Goal: Task Accomplishment & Management: Manage account settings

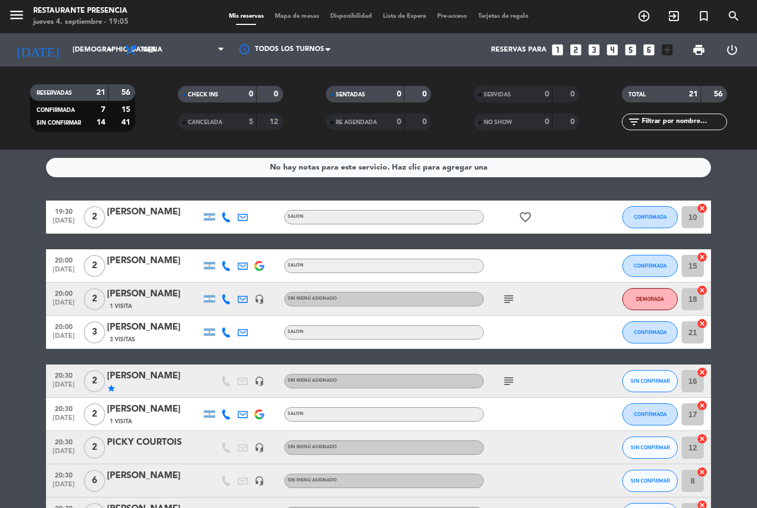
click at [288, 13] on span "Mapa de mesas" at bounding box center [296, 16] width 55 height 6
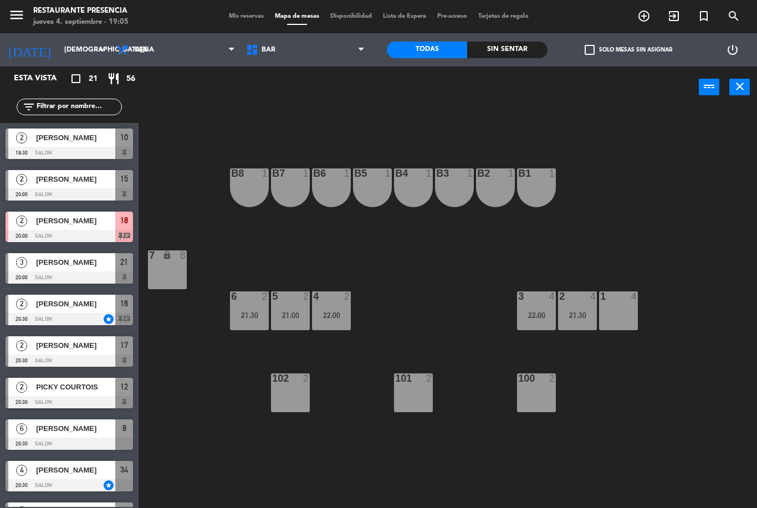
click at [546, 312] on div "22:00" at bounding box center [536, 315] width 39 height 8
click at [684, 229] on div "B1 1 B2 1 B3 1 B4 1 B5 1 B6 1 B7 1 B8 1 7 lock 8 1 4 2 4 21:30 3 4 22:00 4 2 22…" at bounding box center [451, 308] width 611 height 400
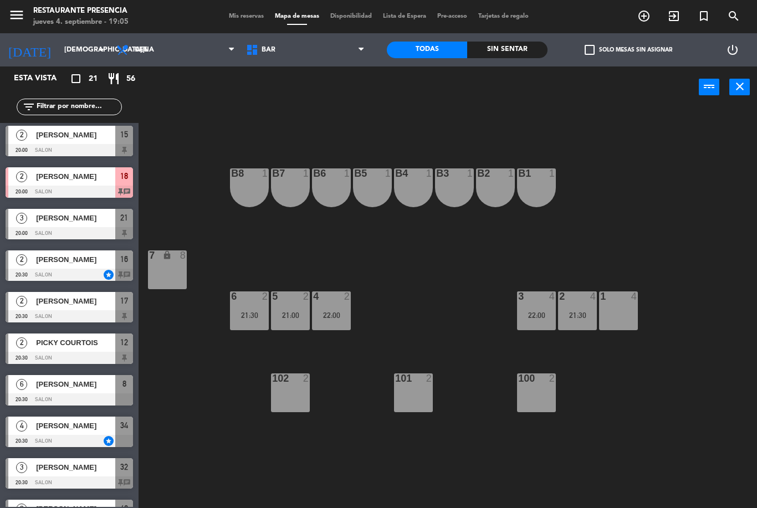
scroll to position [129, 0]
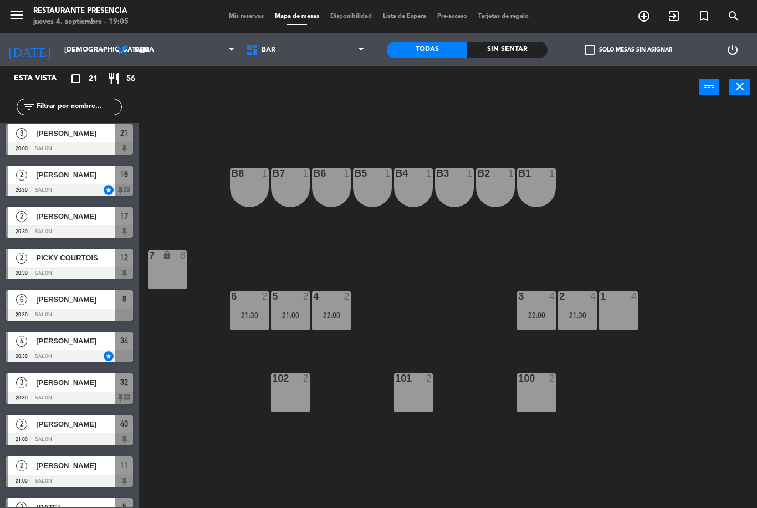
click at [627, 366] on div "B1 1 B2 1 B3 1 B4 1 B5 1 B6 1 B7 1 B8 1 7 lock 8 1 4 2 4 21:30 3 4 22:00 4 2 22…" at bounding box center [451, 308] width 611 height 400
click at [106, 343] on span "[PERSON_NAME]" at bounding box center [75, 341] width 79 height 12
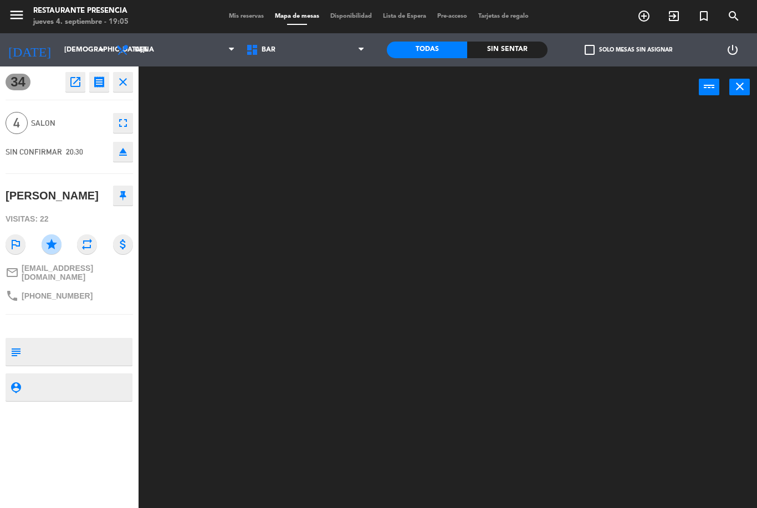
click at [125, 150] on icon "eject" at bounding box center [122, 151] width 13 height 13
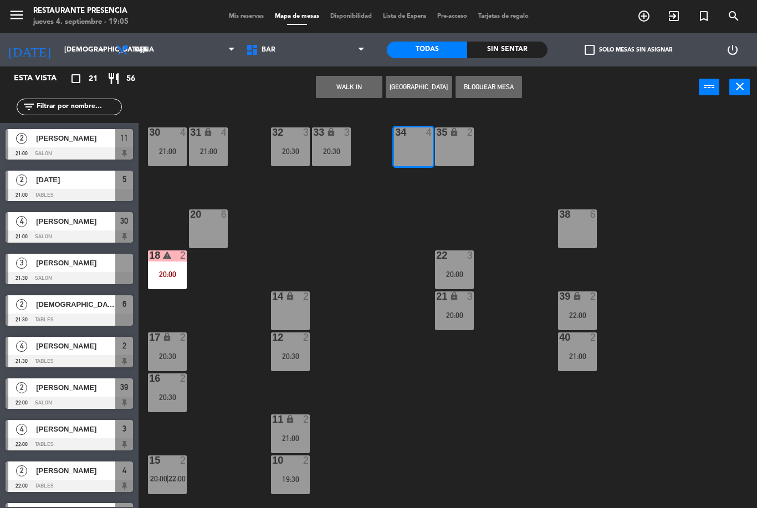
scroll to position [439, 0]
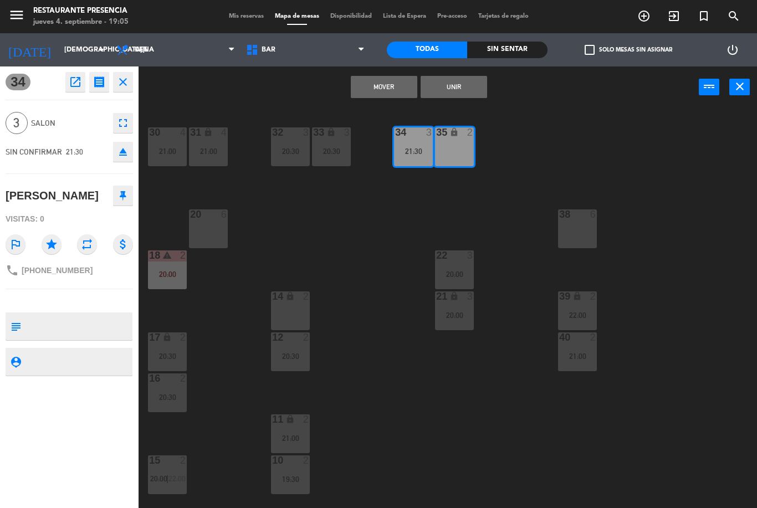
click at [471, 81] on button "Unir" at bounding box center [454, 87] width 66 height 22
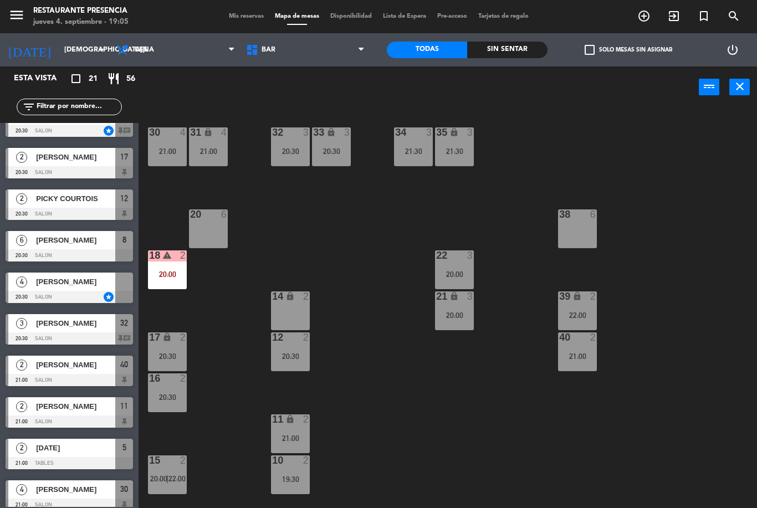
scroll to position [194, 0]
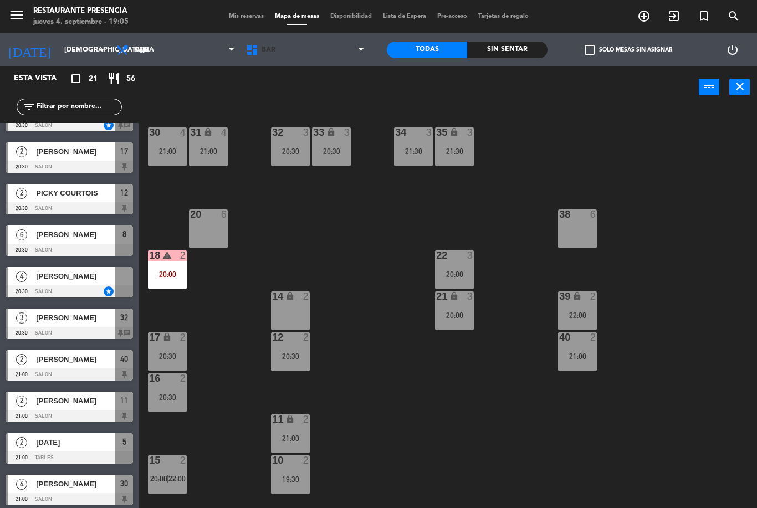
click at [303, 50] on span "BAR" at bounding box center [305, 50] width 130 height 24
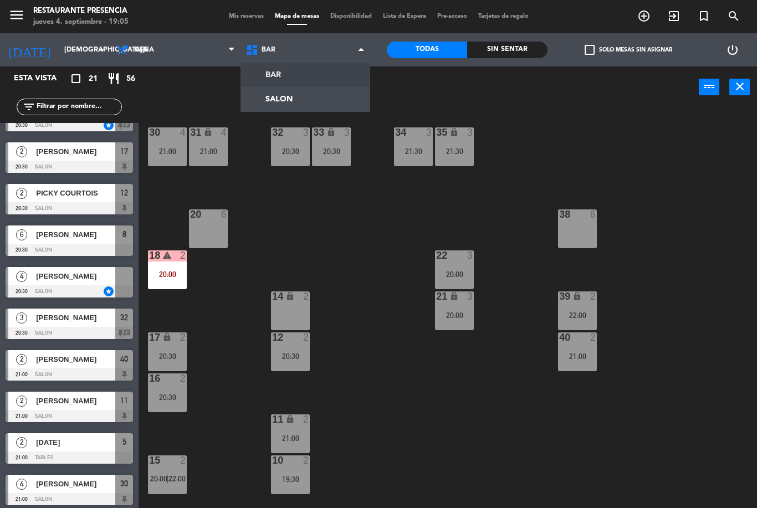
click at [315, 97] on ng-component "menu Restaurante Presencia jueves 4. septiembre - 19:05 Mis reservas Mapa de me…" at bounding box center [378, 254] width 757 height 508
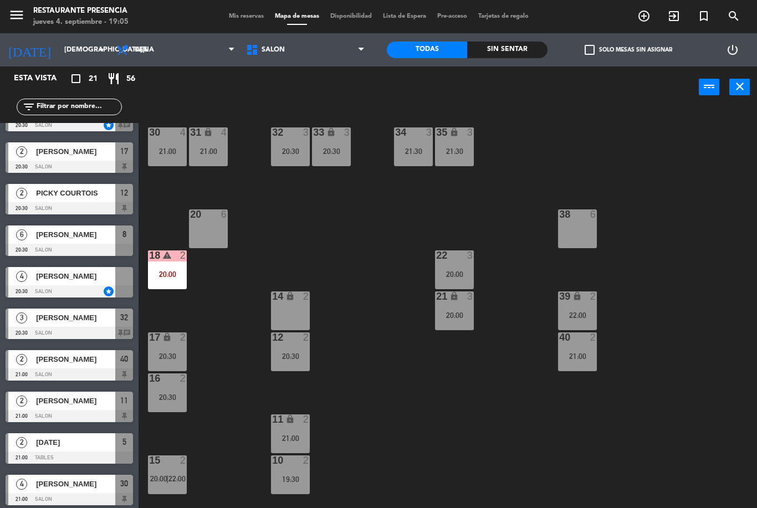
click at [83, 287] on div at bounding box center [69, 291] width 127 height 12
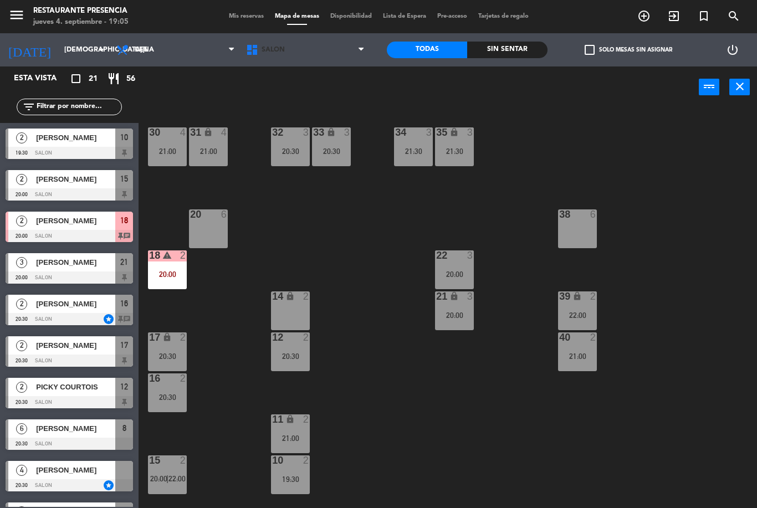
click at [320, 54] on span "SALON" at bounding box center [305, 50] width 130 height 24
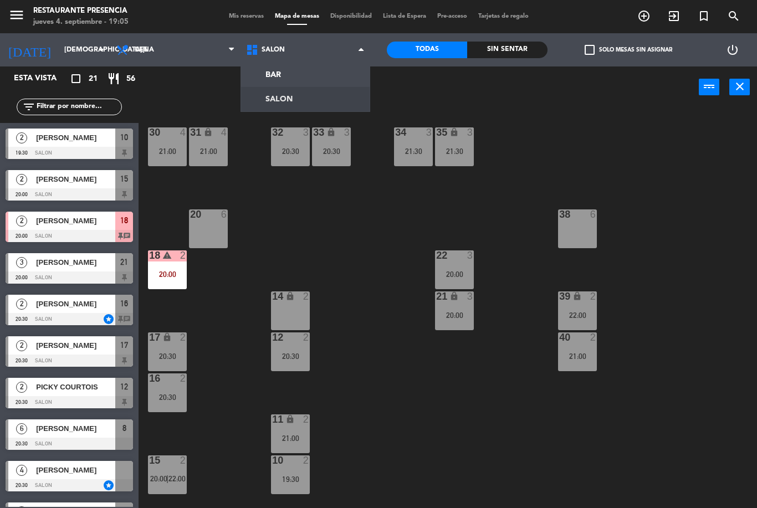
click at [327, 75] on ng-component "menu Restaurante Presencia jueves 4. septiembre - 19:05 Mis reservas Mapa de me…" at bounding box center [378, 254] width 757 height 508
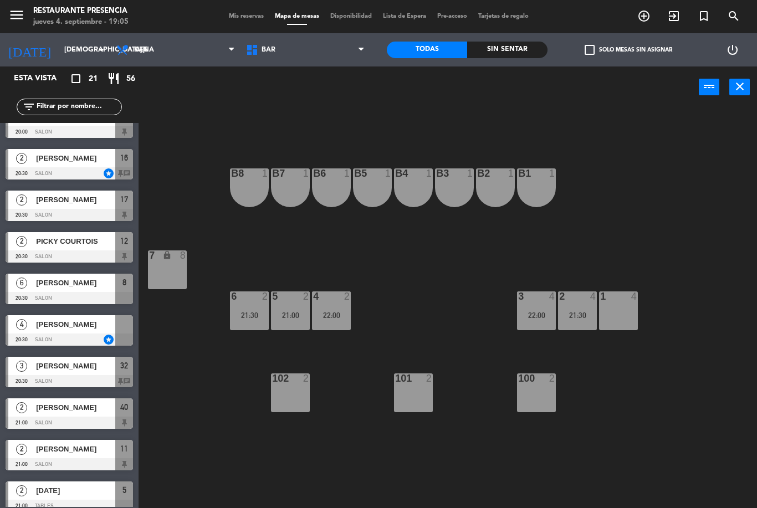
scroll to position [148, 0]
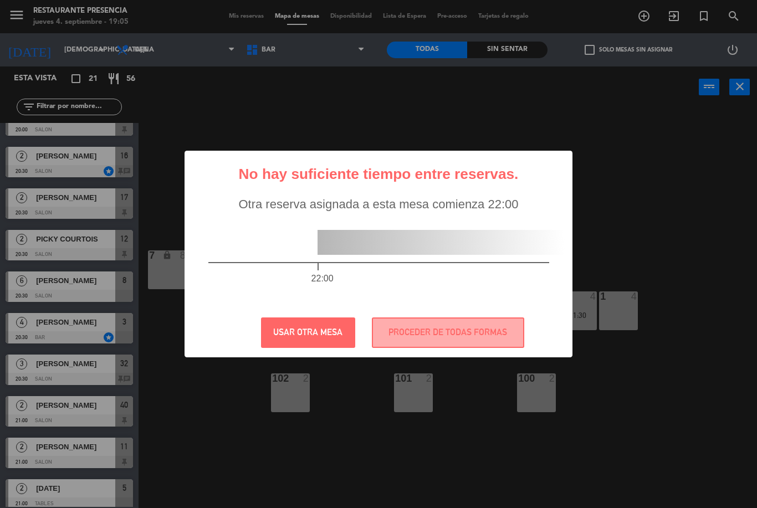
click at [467, 332] on button "PROCEDER DE TODAS FORMAS" at bounding box center [448, 332] width 152 height 30
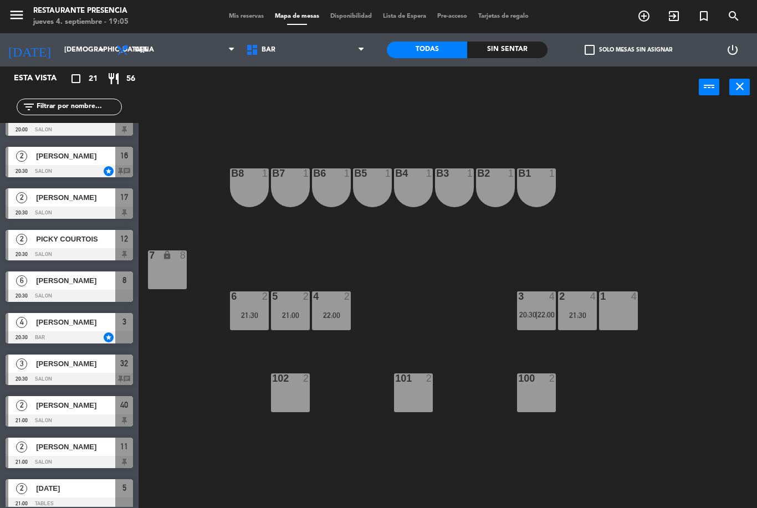
click at [554, 310] on span "22:00" at bounding box center [545, 314] width 17 height 9
click at [614, 376] on div "B1 1 B2 1 B3 1 B4 1 B5 1 B6 1 B7 1 B8 1 7 lock 8 1 4 2 4 21:30 3 warning 4 20:3…" at bounding box center [451, 308] width 611 height 400
click at [533, 299] on icon "warning" at bounding box center [535, 295] width 9 height 9
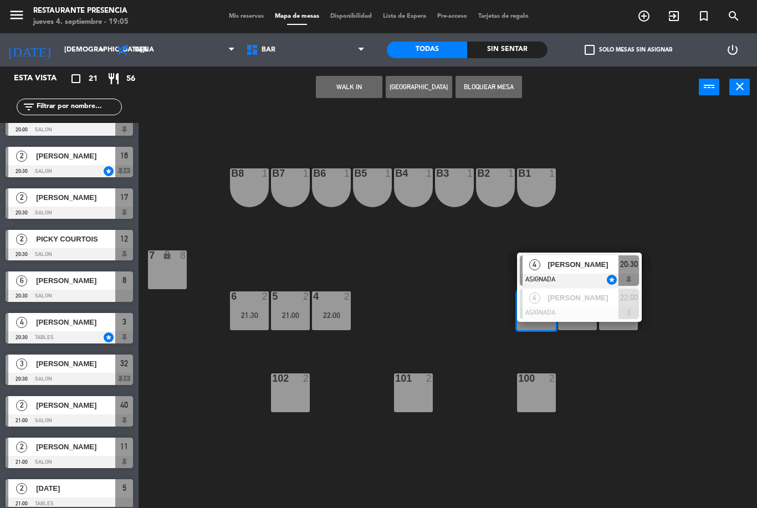
click at [595, 380] on div "B1 1 B2 1 B3 1 B4 1 B5 1 B6 1 B7 1 B8 1 7 lock 8 1 4 2 4 21:30 3 warning 4 20:3…" at bounding box center [451, 308] width 611 height 400
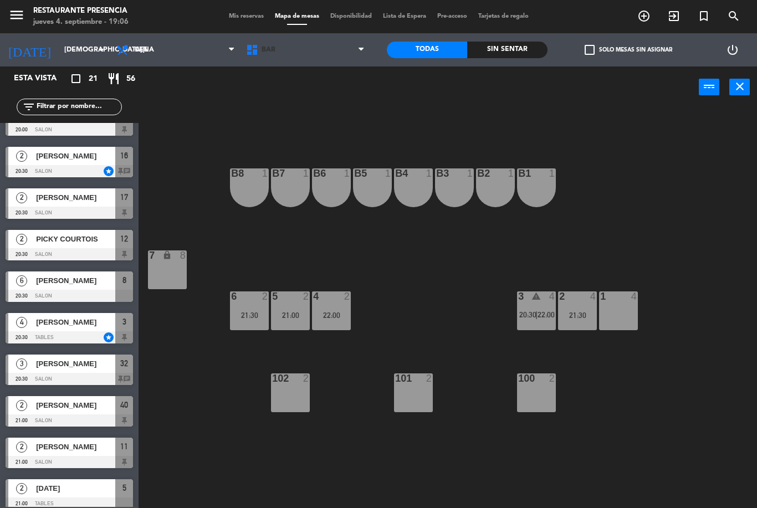
click at [319, 48] on span "BAR" at bounding box center [305, 50] width 130 height 24
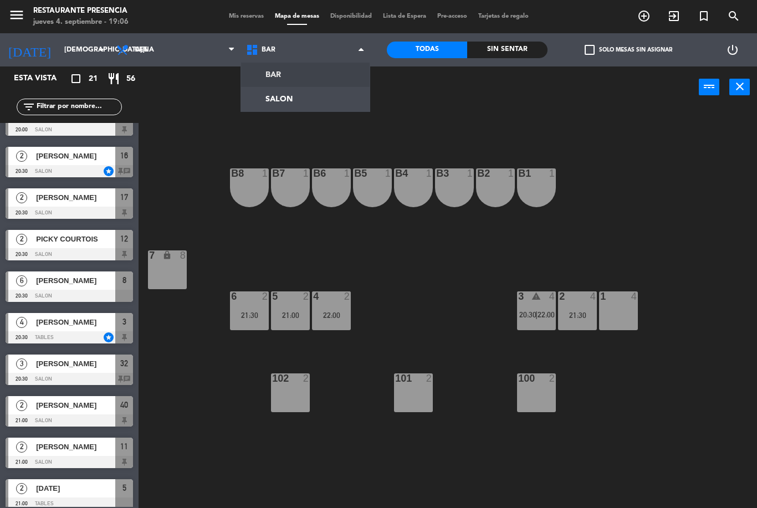
click at [315, 90] on ng-component "menu Restaurante Presencia jueves 4. septiembre - 19:06 Mis reservas Mapa de me…" at bounding box center [378, 254] width 757 height 508
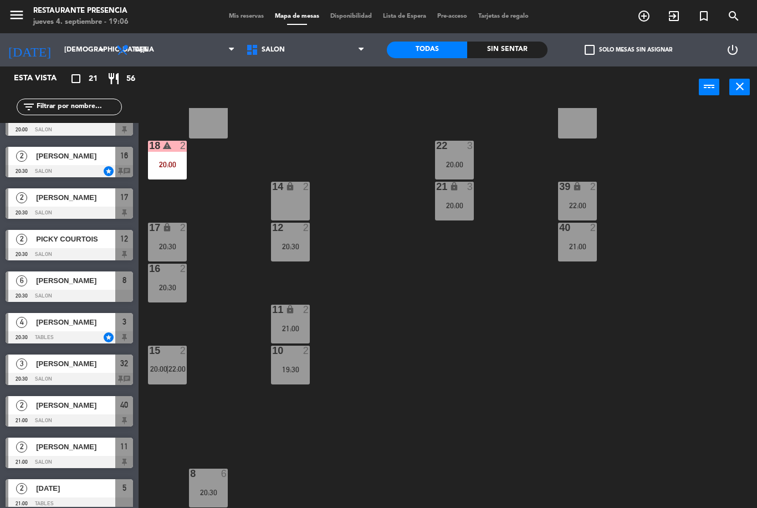
scroll to position [110, 0]
click at [171, 164] on div "20:00" at bounding box center [167, 165] width 39 height 8
click at [644, 290] on div "30 4 21:00 31 lock 4 21:00 32 3 20:30 33 lock 3 20:30 34 3 21:30 35 lock 3 21:3…" at bounding box center [451, 308] width 611 height 400
click at [167, 238] on div "17 lock 2 20:30" at bounding box center [167, 242] width 39 height 39
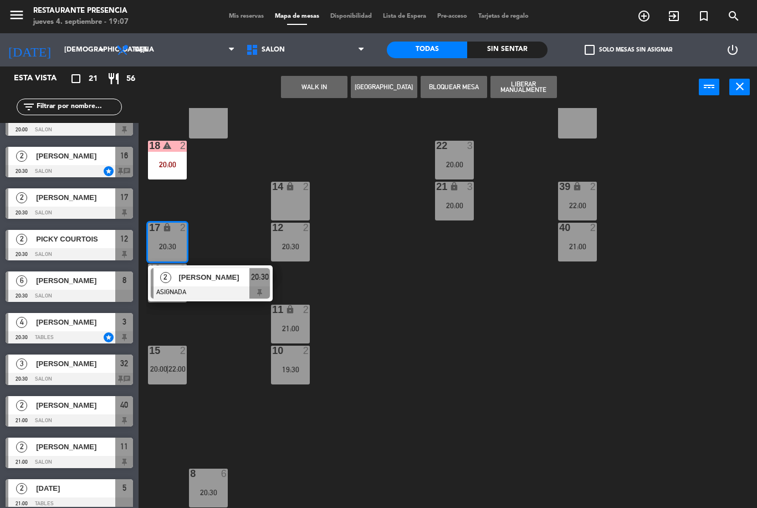
click at [641, 323] on div "30 4 21:00 31 lock 4 21:00 32 3 20:30 33 lock 3 20:30 34 3 21:30 35 lock 3 21:3…" at bounding box center [451, 308] width 611 height 400
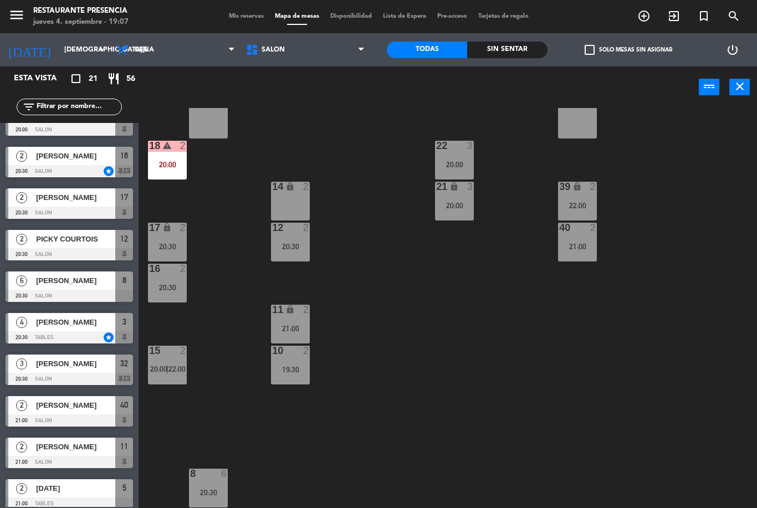
click at [172, 291] on div "20:30" at bounding box center [167, 288] width 39 height 8
click at [628, 334] on div "30 4 21:00 31 lock 4 21:00 32 3 20:30 33 lock 3 20:30 34 3 21:30 35 lock 3 21:3…" at bounding box center [451, 308] width 611 height 400
click at [299, 242] on div "20:30" at bounding box center [290, 246] width 39 height 8
click at [173, 286] on div "20:30" at bounding box center [167, 288] width 39 height 8
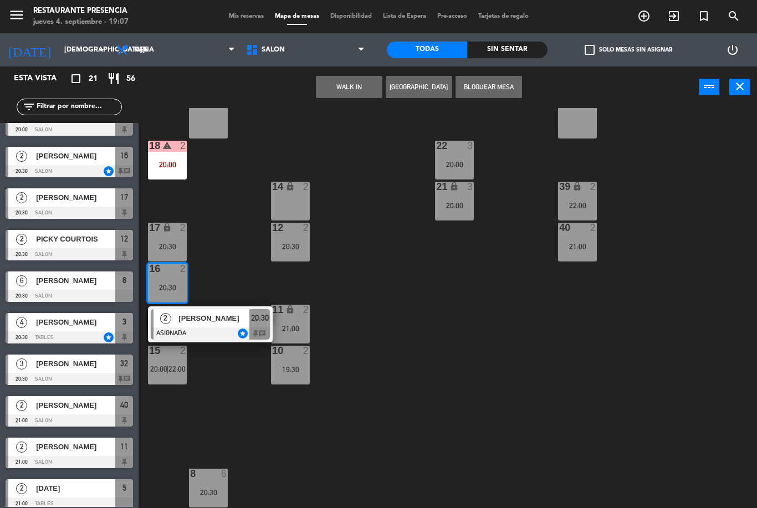
click at [634, 319] on div "30 4 21:00 31 lock 4 21:00 32 3 20:30 33 lock 3 20:30 34 3 21:30 35 lock 3 21:3…" at bounding box center [451, 308] width 611 height 400
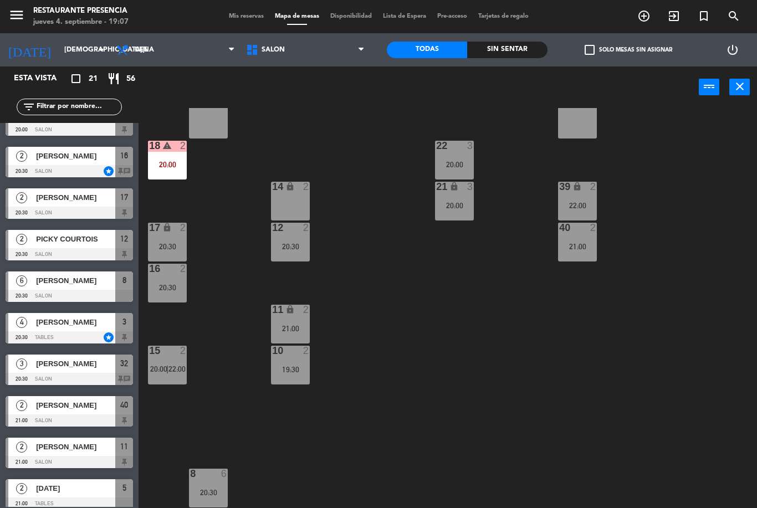
click at [161, 367] on span "20:00" at bounding box center [158, 369] width 17 height 9
click at [627, 322] on div "30 4 21:00 31 lock 4 21:00 32 3 20:30 33 lock 3 20:30 34 3 21:30 35 lock 3 21:3…" at bounding box center [451, 308] width 611 height 400
click at [288, 325] on div "21:00" at bounding box center [290, 329] width 39 height 8
click at [632, 321] on div "30 4 21:00 31 lock 4 21:00 32 3 20:30 33 lock 3 20:30 34 3 21:30 35 lock 3 21:3…" at bounding box center [451, 308] width 611 height 400
click at [292, 366] on div "19:30" at bounding box center [290, 370] width 39 height 8
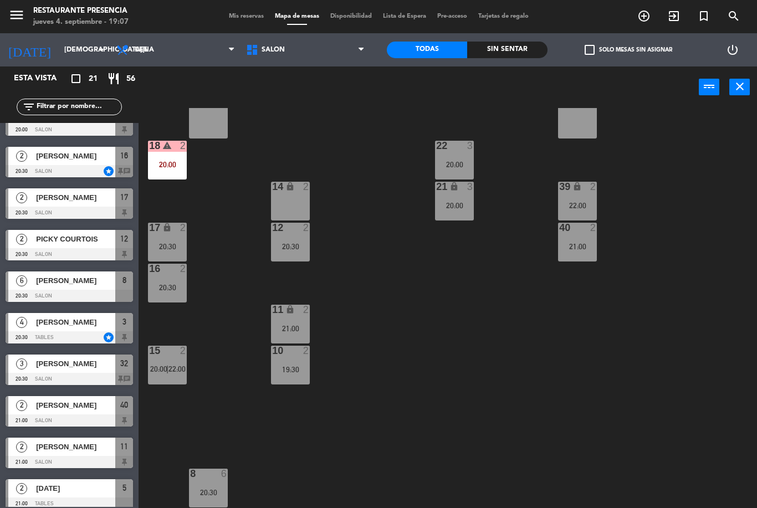
click at [637, 324] on div "30 4 21:00 31 lock 4 21:00 32 3 20:30 33 lock 3 20:30 34 3 21:30 35 lock 3 21:3…" at bounding box center [451, 308] width 611 height 400
click at [220, 479] on div "6" at bounding box center [227, 474] width 18 height 10
click at [632, 288] on div "30 4 21:00 31 lock 4 21:00 32 3 20:30 33 lock 3 20:30 34 3 21:30 35 lock 3 21:3…" at bounding box center [451, 308] width 611 height 400
click at [590, 253] on div "40 2 21:00" at bounding box center [577, 242] width 39 height 39
click at [677, 222] on div "30 4 21:00 31 lock 4 21:00 32 3 20:30 33 lock 3 20:30 34 3 21:30 35 lock 3 21:3…" at bounding box center [451, 308] width 611 height 400
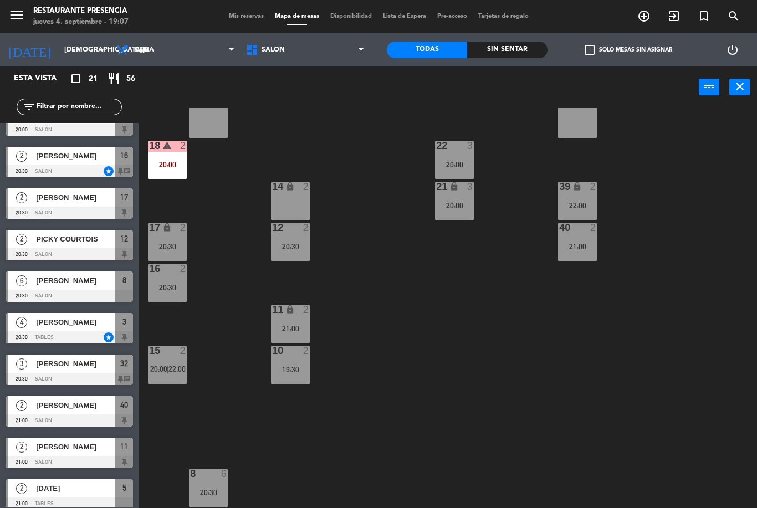
click at [592, 203] on div "22:00" at bounding box center [577, 206] width 39 height 8
click at [676, 185] on div "30 4 21:00 31 lock 4 21:00 32 3 20:30 33 lock 3 20:30 34 3 21:30 35 lock 3 21:3…" at bounding box center [451, 308] width 611 height 400
click at [462, 202] on div "20:00" at bounding box center [454, 206] width 39 height 8
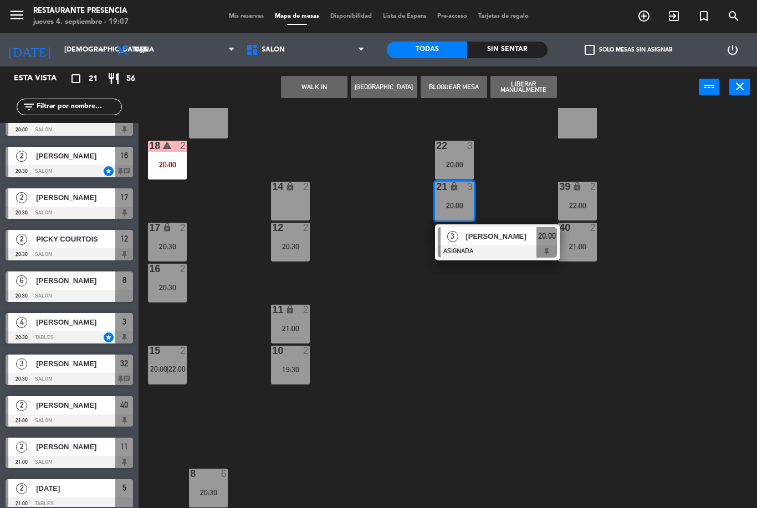
click at [467, 204] on div "20:00" at bounding box center [454, 206] width 39 height 8
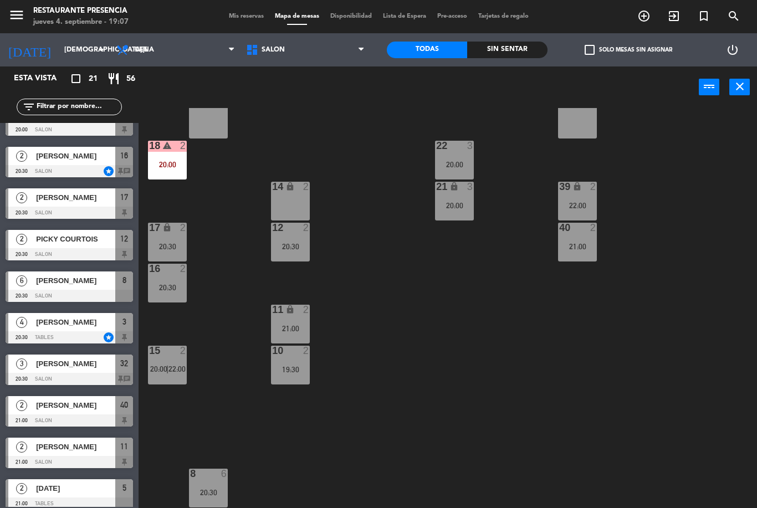
click at [451, 199] on div "21 lock 3 20:00" at bounding box center [454, 201] width 39 height 39
click at [512, 183] on div "30 4 21:00 31 lock 4 21:00 32 3 20:30 33 lock 3 20:30 34 3 21:30 35 lock 3 21:3…" at bounding box center [451, 308] width 611 height 400
click at [456, 165] on div "20:00" at bounding box center [454, 165] width 39 height 8
click at [514, 177] on div "30 4 21:00 31 lock 4 21:00 32 3 20:30 33 lock 3 20:30 34 3 21:30 35 lock 3 21:3…" at bounding box center [451, 308] width 611 height 400
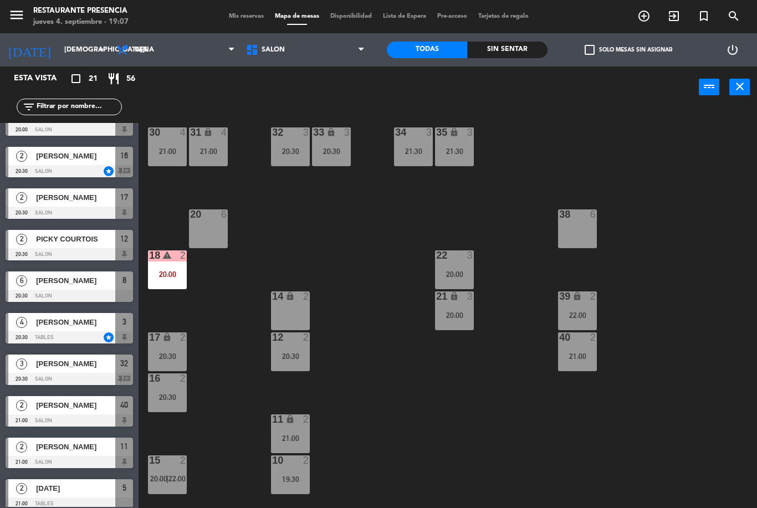
scroll to position [0, 0]
click at [199, 152] on div "21:00" at bounding box center [208, 151] width 39 height 8
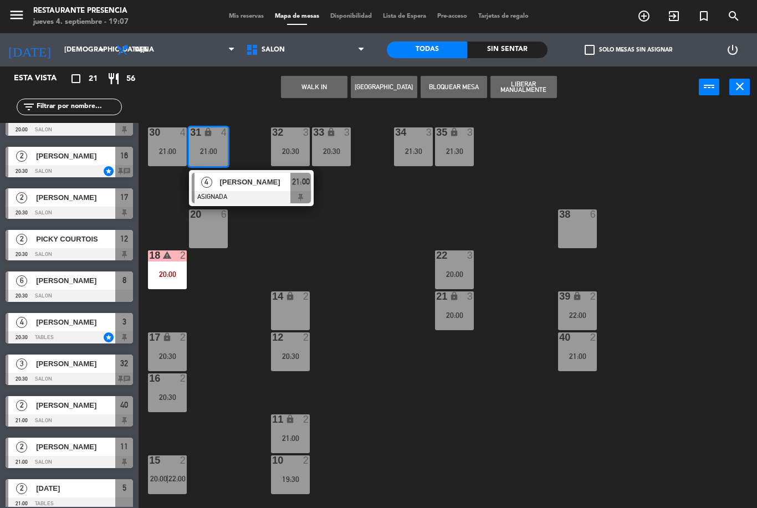
click at [273, 137] on div "32" at bounding box center [272, 132] width 1 height 10
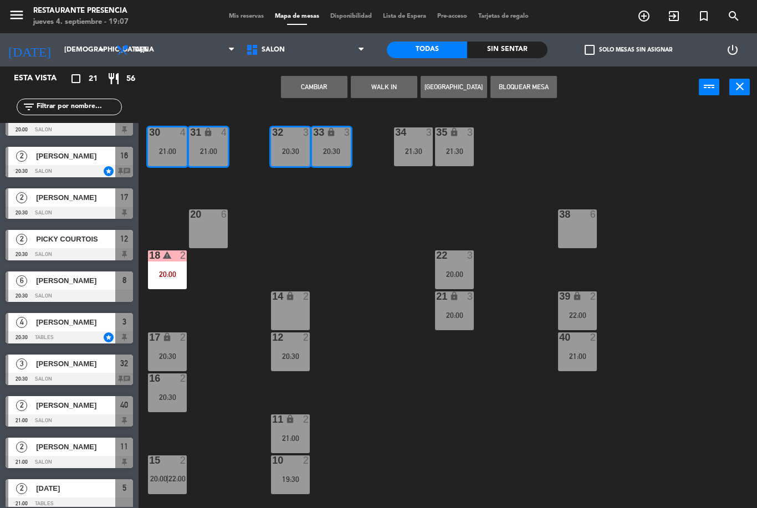
click at [296, 140] on div "32 3 20:30" at bounding box center [290, 146] width 39 height 39
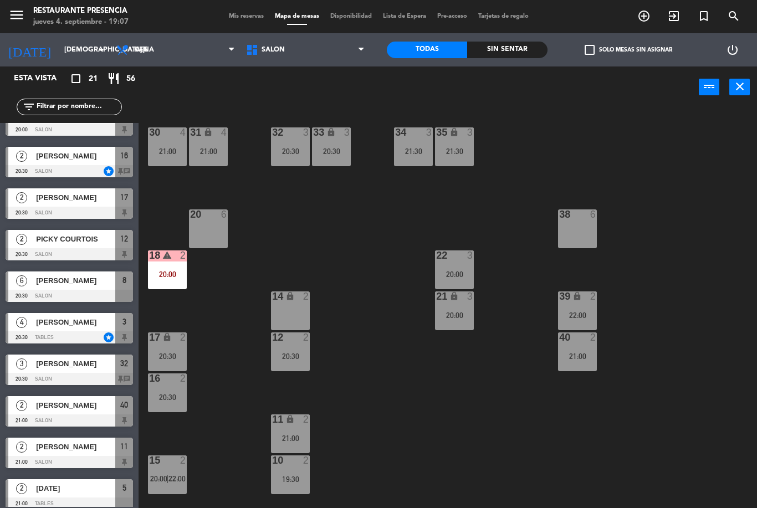
click at [321, 249] on div "30 4 21:00 31 lock 4 21:00 32 3 20:30 33 lock 3 20:30 34 3 21:30 35 lock 3 21:3…" at bounding box center [451, 308] width 611 height 400
click at [292, 150] on div "20:30" at bounding box center [290, 151] width 39 height 8
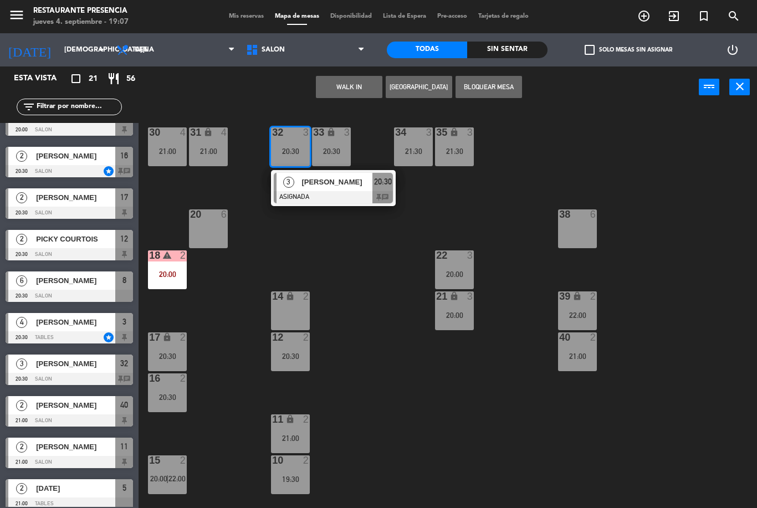
click at [294, 245] on div "30 4 21:00 31 lock 4 21:00 32 3 20:30 3 [PERSON_NAME] ASIGNADA 20:30 chat 33 lo…" at bounding box center [451, 308] width 611 height 400
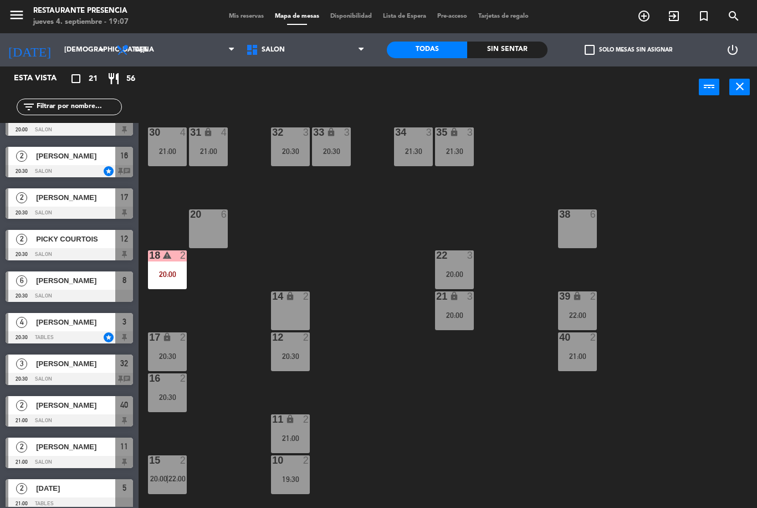
click at [457, 155] on div "21:30" at bounding box center [454, 151] width 39 height 8
click at [507, 219] on div "30 4 21:00 31 lock 4 21:00 32 3 20:30 33 lock 3 20:30 34 3 21:30 35 lock 3 21:3…" at bounding box center [451, 308] width 611 height 400
click at [311, 59] on span "SALON" at bounding box center [305, 50] width 130 height 24
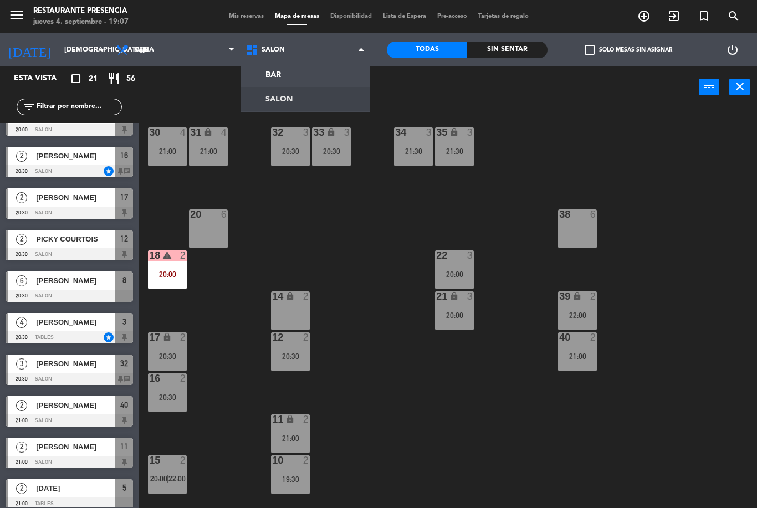
click at [299, 101] on ng-component "menu Restaurante Presencia jueves 4. septiembre - 19:07 Mis reservas Mapa de me…" at bounding box center [378, 254] width 757 height 508
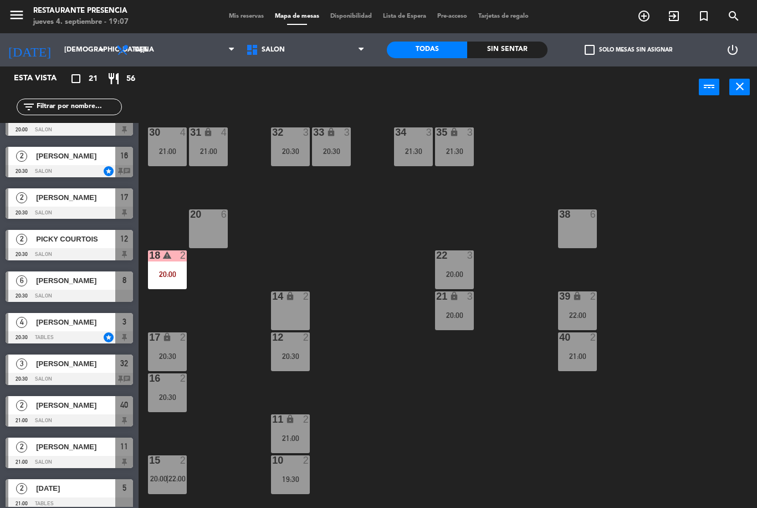
click at [316, 50] on span "SALON" at bounding box center [305, 50] width 130 height 24
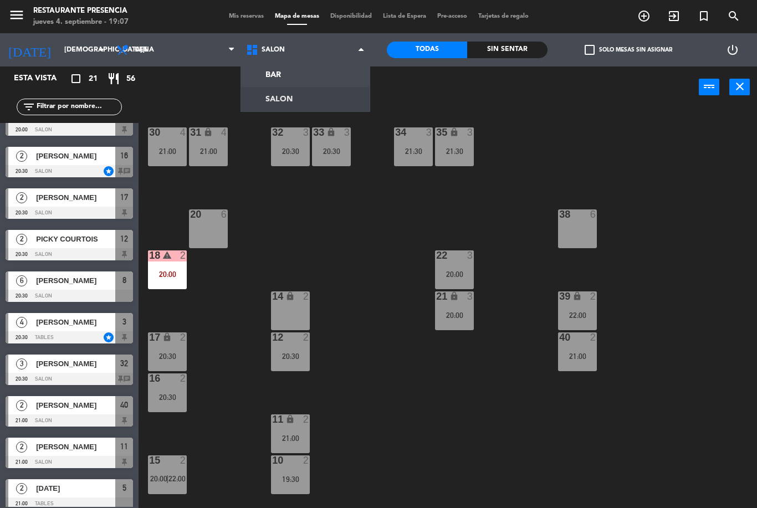
click at [304, 78] on ng-component "menu Restaurante Presencia jueves 4. septiembre - 19:07 Mis reservas Mapa de me…" at bounding box center [378, 254] width 757 height 508
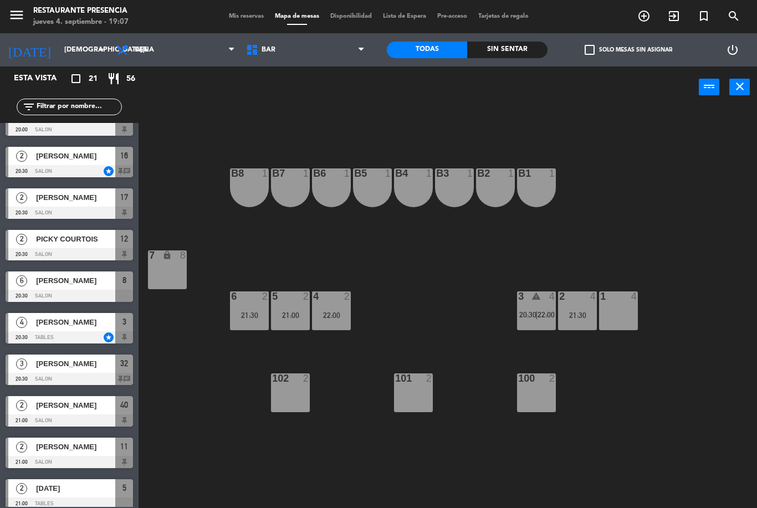
click at [327, 317] on div "22:00" at bounding box center [331, 315] width 39 height 8
click at [426, 288] on div "B1 1 B2 1 B3 1 B4 1 B5 1 B6 1 B7 1 B8 1 7 lock 8 1 4 2 4 21:30 3 warning 4 20:3…" at bounding box center [451, 308] width 611 height 400
click at [281, 327] on div "5 2 21:00" at bounding box center [290, 310] width 39 height 39
click at [227, 391] on div "B1 1 B2 1 B3 1 B4 1 B5 1 B6 1 B7 1 B8 1 7 lock 8 1 4 2 4 21:30 3 warning 4 20:3…" at bounding box center [451, 308] width 611 height 400
click at [237, 330] on div "6 2 21:30" at bounding box center [249, 310] width 39 height 39
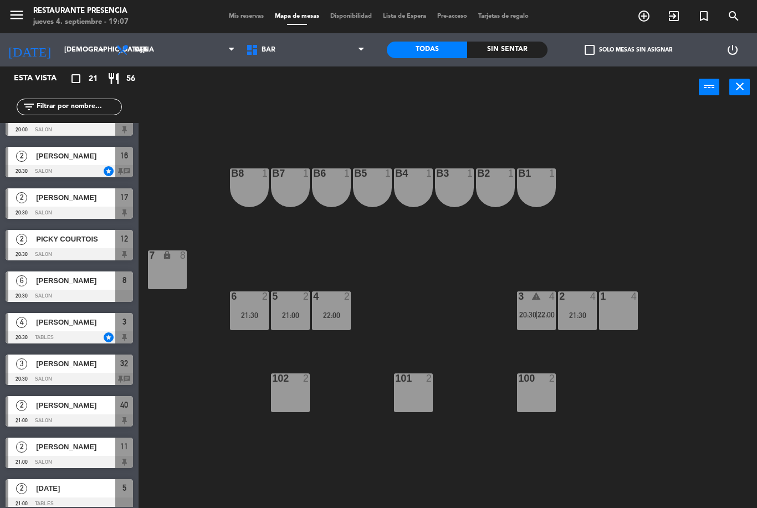
click at [240, 443] on div "B1 1 B2 1 B3 1 B4 1 B5 1 B6 1 B7 1 B8 1 7 lock 8 1 4 2 4 21:30 3 warning 4 20:3…" at bounding box center [451, 308] width 611 height 400
click at [557, 299] on div "4" at bounding box center [555, 296] width 18 height 11
click at [597, 392] on div "B1 1 B2 1 B3 1 B4 1 B5 1 B6 1 B7 1 B8 1 7 lock 8 1 4 2 4 21:30 3 warning 4 20:3…" at bounding box center [451, 308] width 611 height 400
click at [581, 316] on div "21:30" at bounding box center [577, 315] width 39 height 8
click at [627, 392] on div "B1 1 B2 1 B3 1 B4 1 B5 1 B6 1 B7 1 B8 1 7 lock 8 1 4 2 4 21:30 3 warning 4 20:3…" at bounding box center [451, 308] width 611 height 400
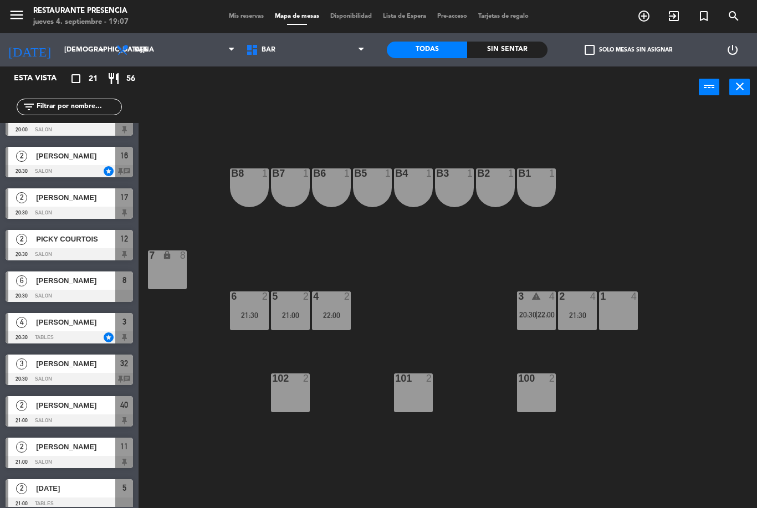
click at [593, 328] on div "2 4 21:30" at bounding box center [577, 310] width 39 height 39
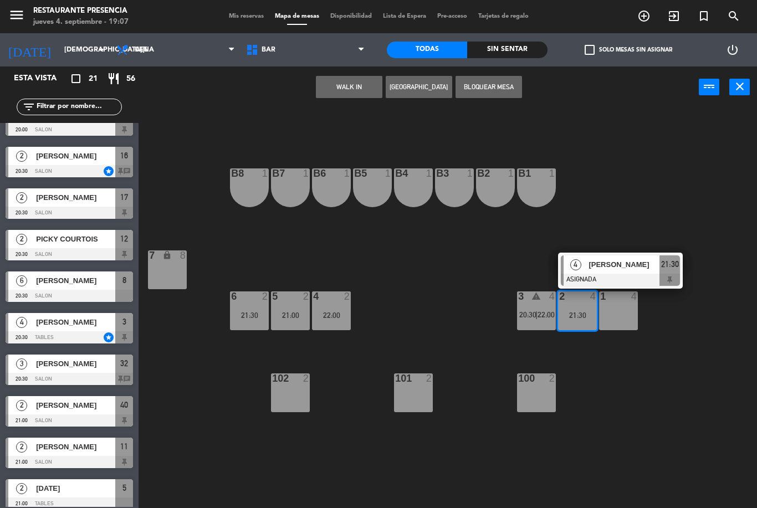
click at [635, 377] on div "B1 1 B2 1 B3 1 B4 1 B5 1 B6 1 B7 1 B8 1 7 lock 8 1 4 2 4 21:30 4 [PERSON_NAME] …" at bounding box center [451, 308] width 611 height 400
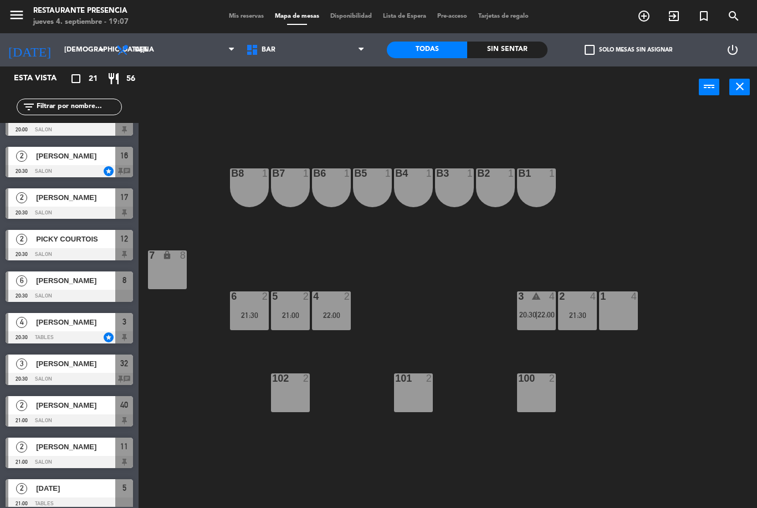
click at [326, 49] on span "BAR" at bounding box center [305, 50] width 130 height 24
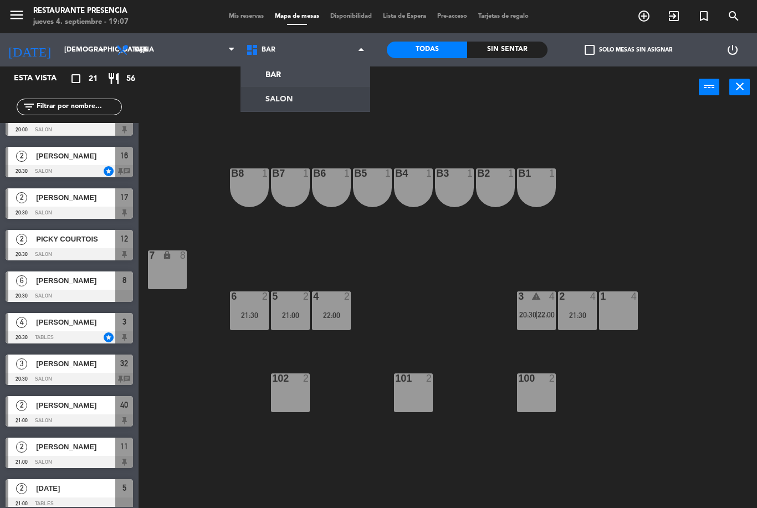
click at [330, 90] on ng-component "menu Restaurante Presencia jueves 4. septiembre - 19:07 Mis reservas Mapa de me…" at bounding box center [378, 254] width 757 height 508
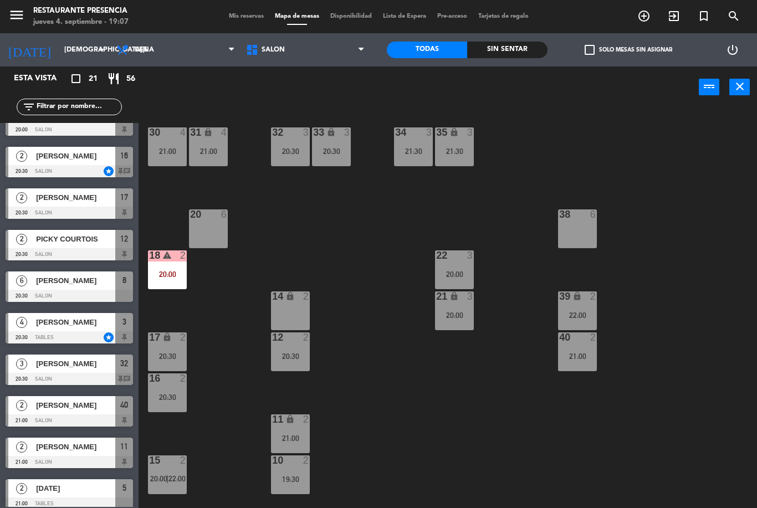
click at [244, 17] on span "Mis reservas" at bounding box center [246, 16] width 46 height 6
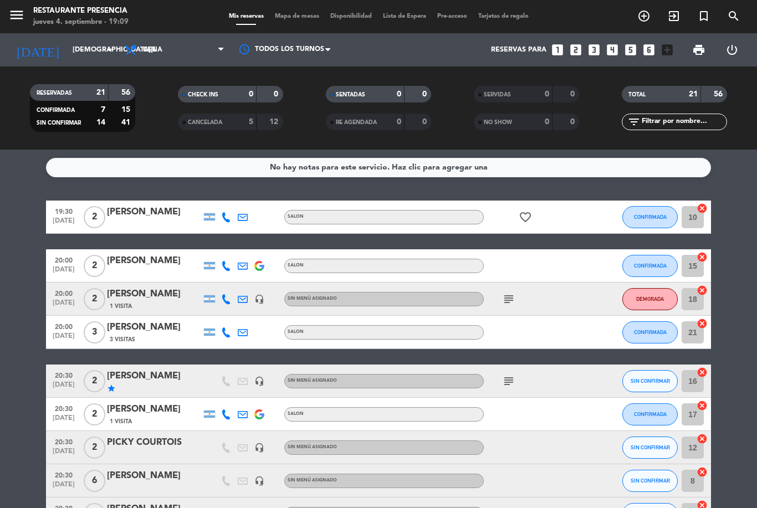
click at [527, 223] on icon "favorite_border" at bounding box center [525, 217] width 13 height 13
click at [529, 216] on icon "favorite_border" at bounding box center [525, 217] width 13 height 13
click at [511, 317] on div at bounding box center [534, 332] width 100 height 33
click at [511, 298] on icon "subject" at bounding box center [508, 299] width 13 height 13
click at [519, 365] on div "subject" at bounding box center [534, 381] width 100 height 33
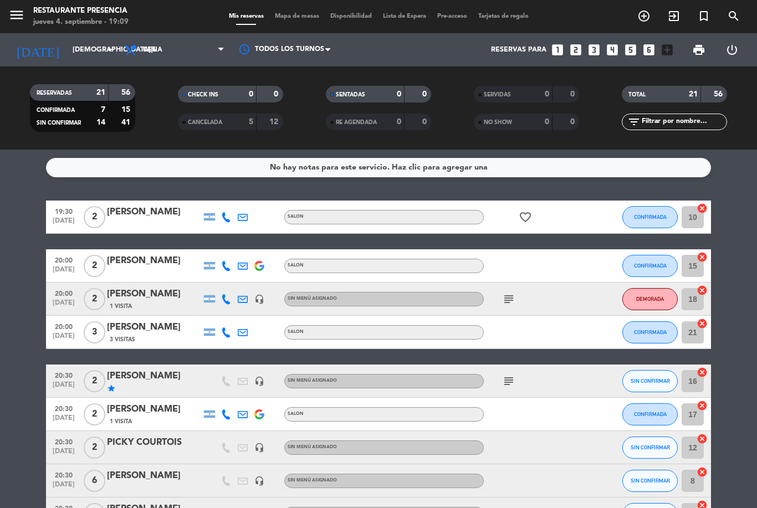
click at [520, 378] on div "subject" at bounding box center [534, 381] width 100 height 33
click at [509, 385] on icon "subject" at bounding box center [508, 381] width 13 height 13
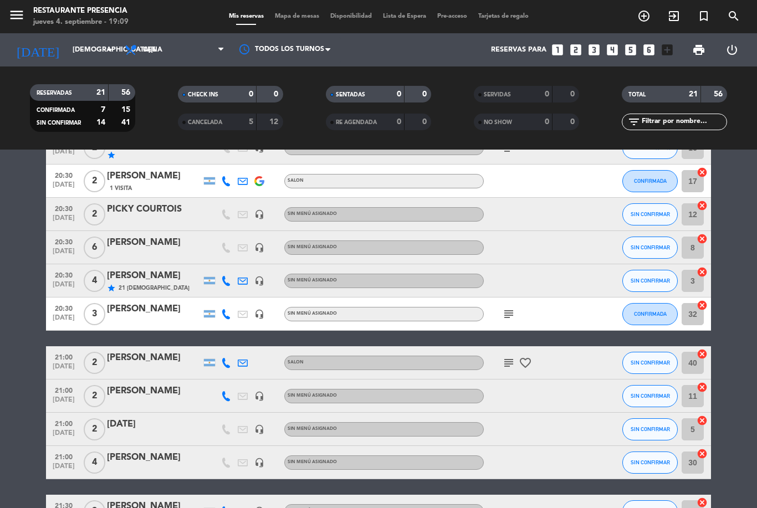
scroll to position [234, 0]
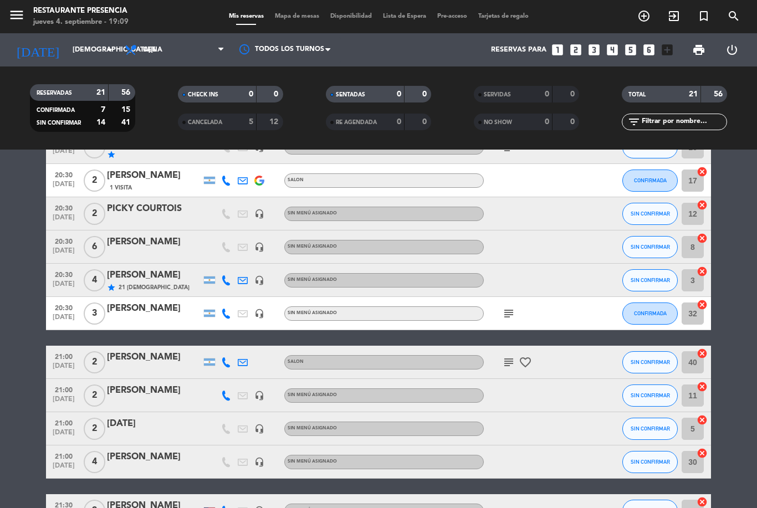
click at [508, 316] on icon "subject" at bounding box center [508, 313] width 13 height 13
click at [506, 368] on icon "subject" at bounding box center [508, 362] width 13 height 13
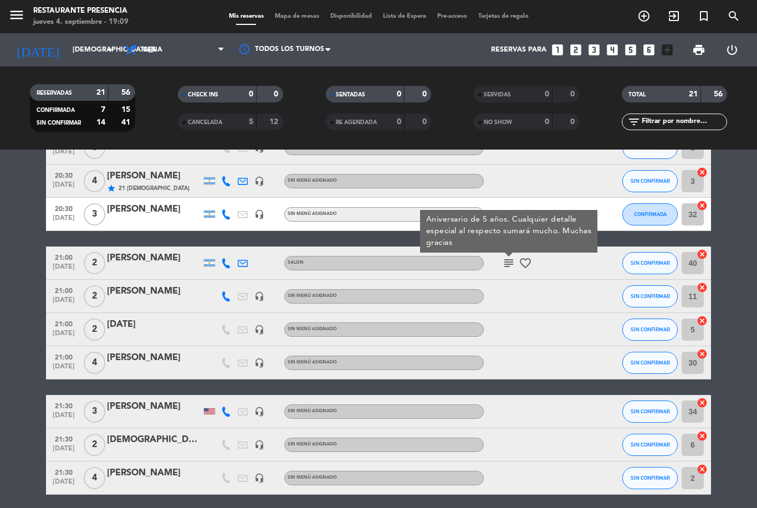
scroll to position [286, 0]
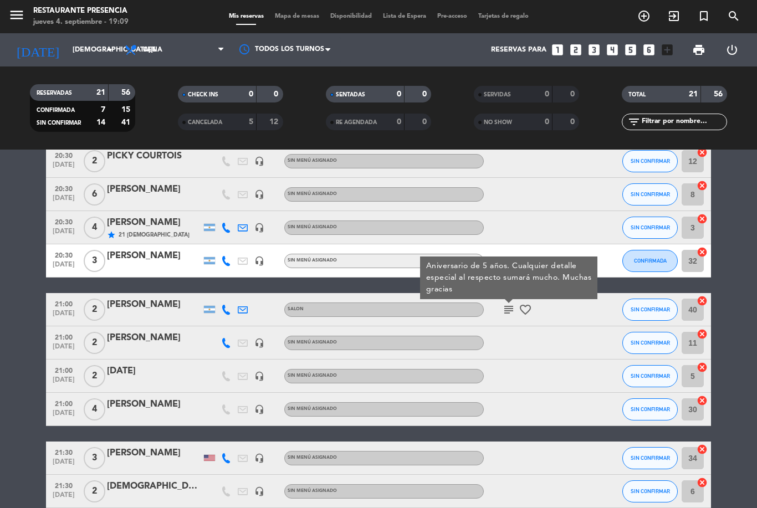
click at [525, 314] on icon "favorite_border" at bounding box center [525, 309] width 13 height 13
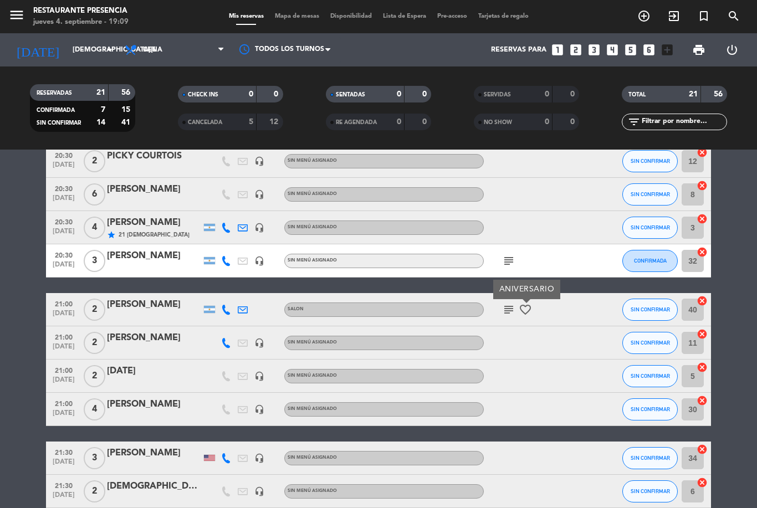
click at [545, 355] on div at bounding box center [534, 342] width 100 height 33
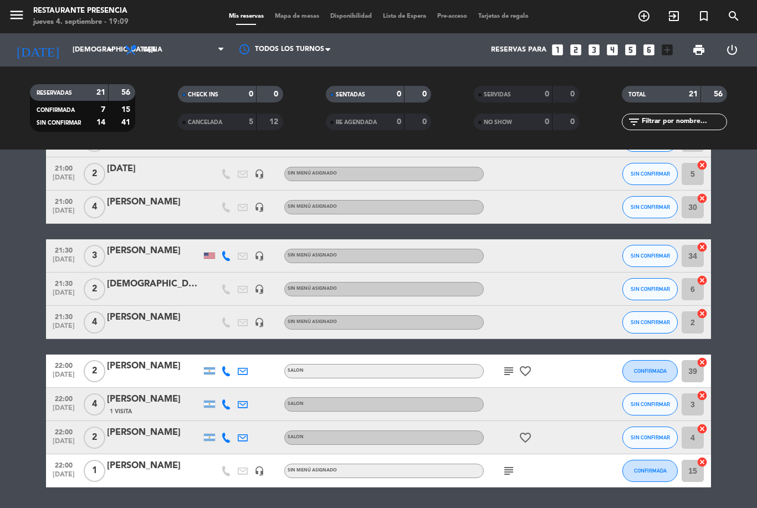
scroll to position [488, 0]
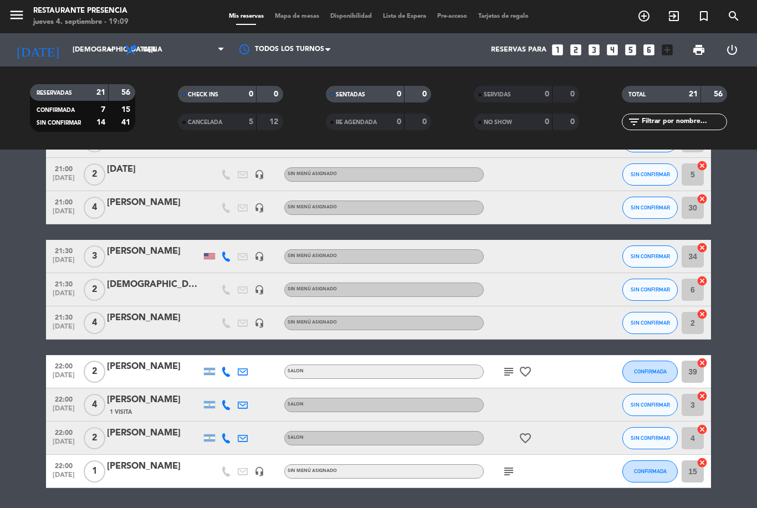
click at [521, 381] on div "subject favorite_border" at bounding box center [534, 371] width 100 height 33
click at [536, 391] on div at bounding box center [534, 404] width 100 height 33
click at [529, 362] on div "subject favorite_border" at bounding box center [534, 371] width 100 height 33
click at [525, 366] on icon "favorite_border" at bounding box center [525, 371] width 13 height 13
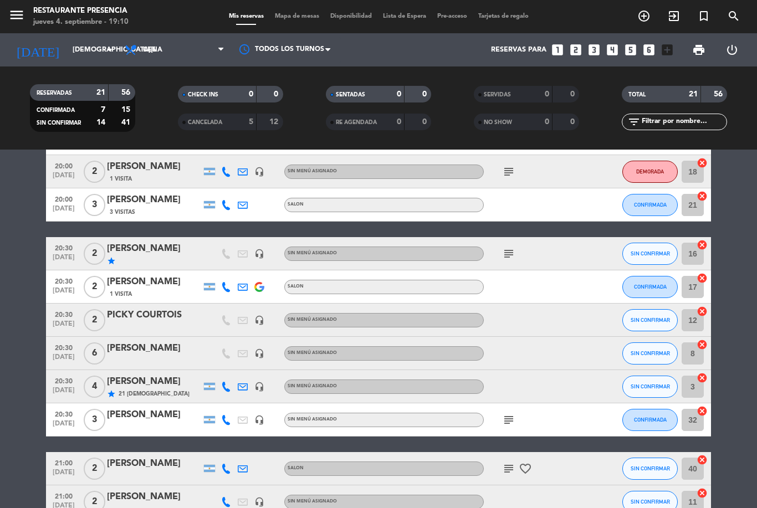
scroll to position [107, 0]
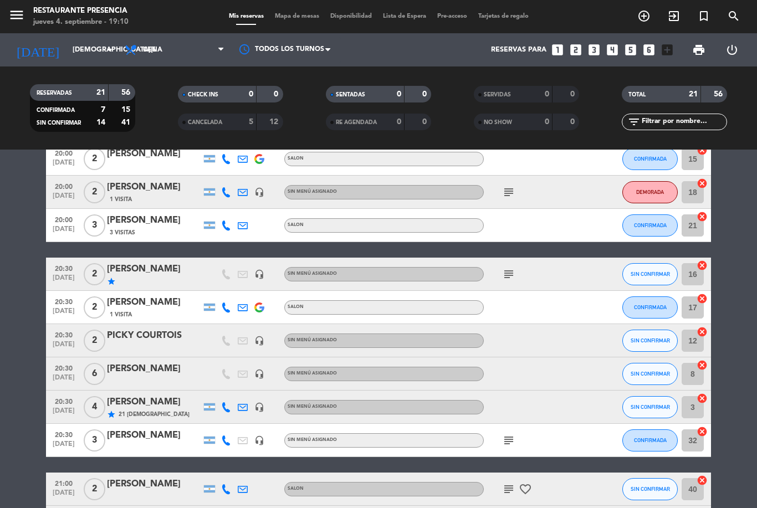
click at [513, 272] on icon "subject" at bounding box center [508, 274] width 13 height 13
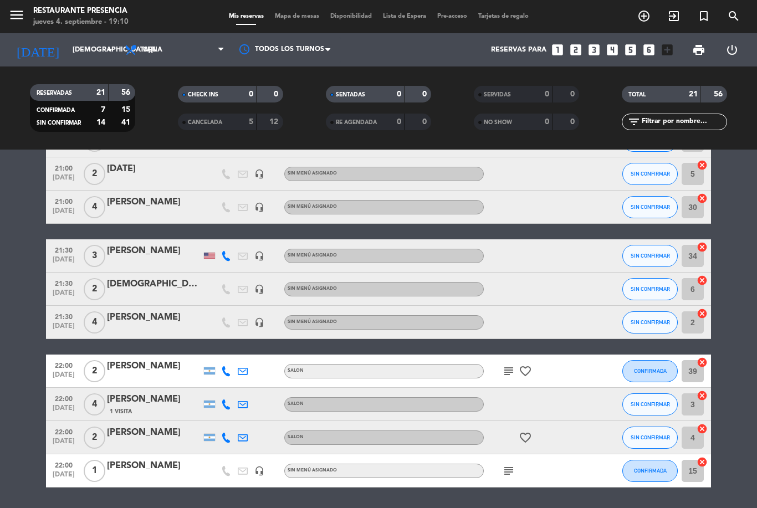
scroll to position [488, 0]
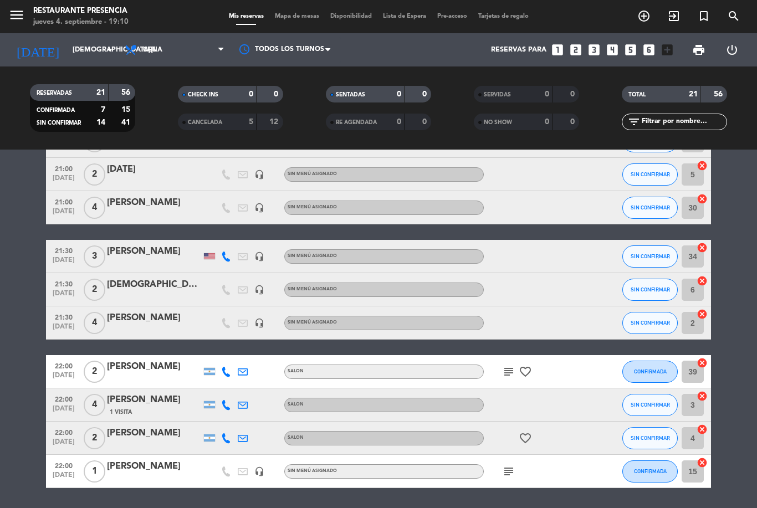
click at [530, 372] on icon "favorite_border" at bounding box center [525, 371] width 13 height 13
click at [521, 444] on icon "favorite_border" at bounding box center [525, 438] width 13 height 13
click at [567, 447] on div "favorite_border ANIVERSARIO" at bounding box center [534, 438] width 100 height 33
click at [530, 370] on icon "favorite_border" at bounding box center [525, 371] width 13 height 13
click at [558, 395] on div at bounding box center [534, 404] width 100 height 33
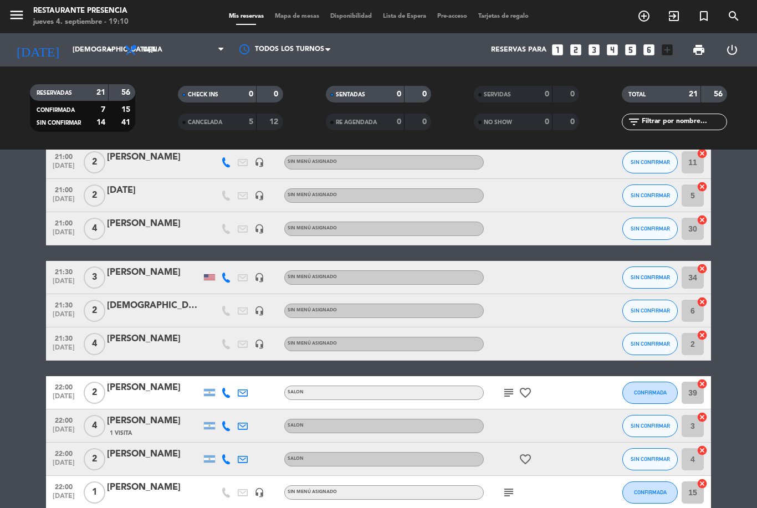
scroll to position [460, 0]
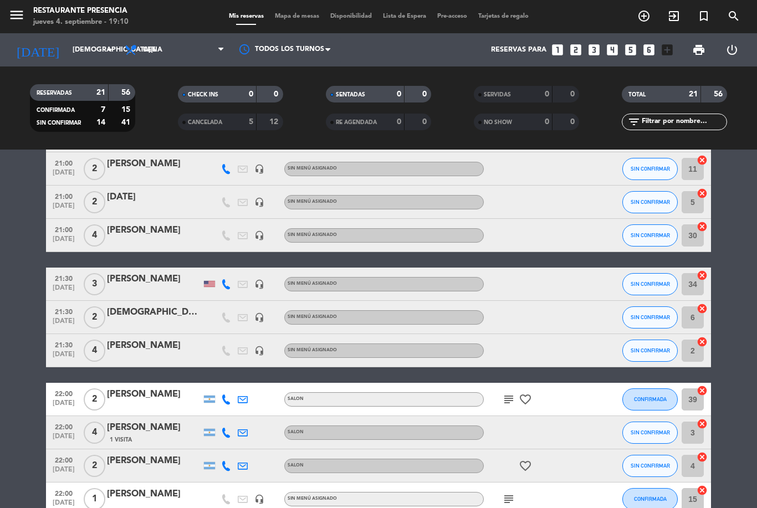
click at [503, 403] on icon "subject" at bounding box center [508, 399] width 13 height 13
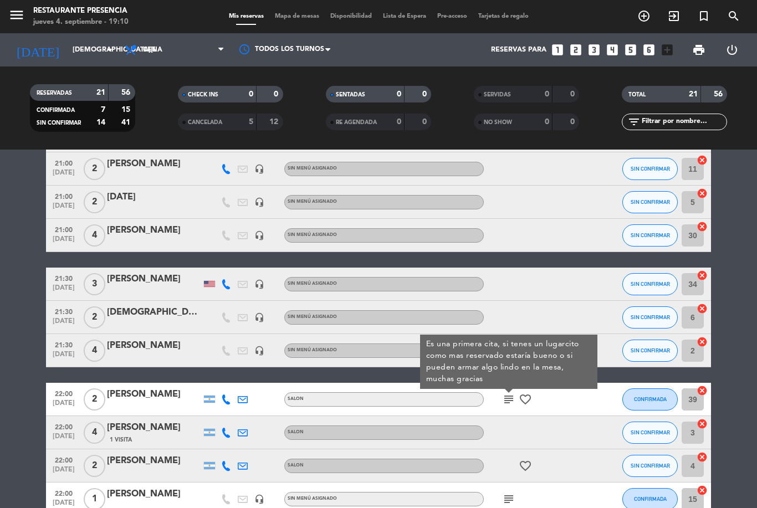
click at [593, 427] on div at bounding box center [598, 432] width 30 height 33
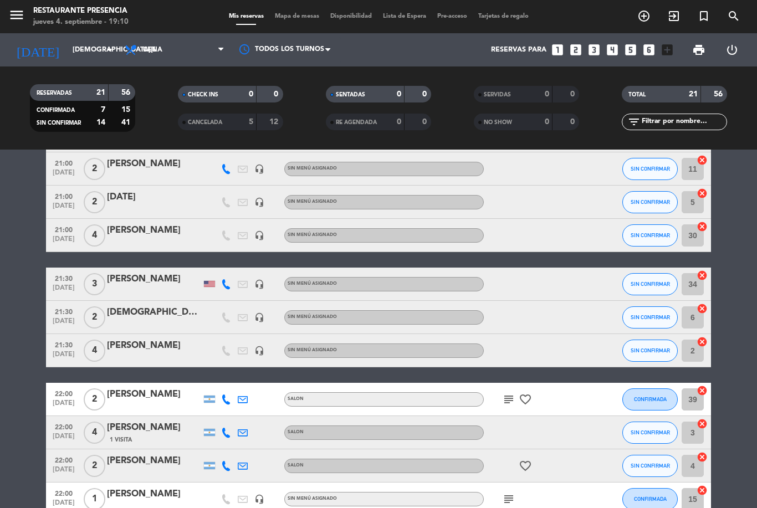
click at [536, 396] on div "subject favorite_border" at bounding box center [534, 399] width 100 height 33
click at [526, 405] on icon "favorite_border" at bounding box center [525, 399] width 13 height 13
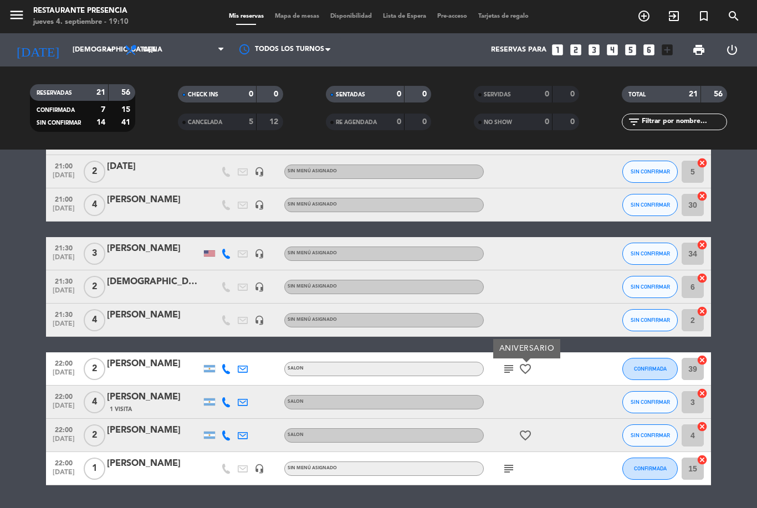
scroll to position [488, 0]
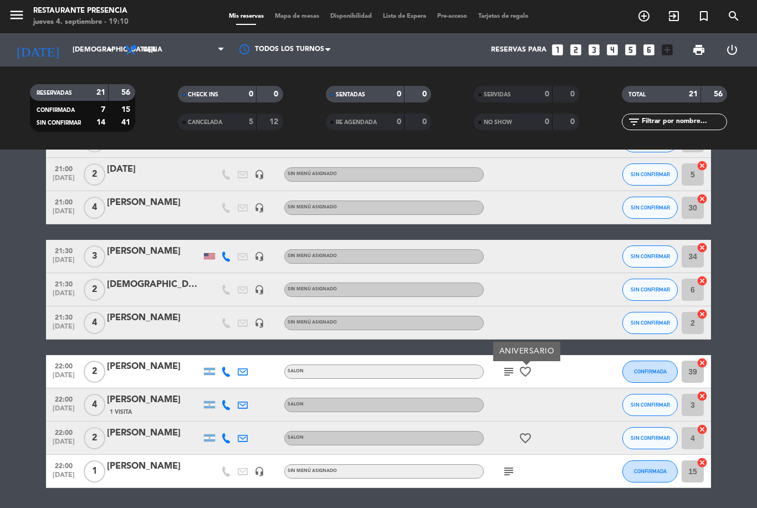
click at [526, 444] on icon "favorite_border" at bounding box center [525, 438] width 13 height 13
click at [506, 470] on icon "subject" at bounding box center [508, 471] width 13 height 13
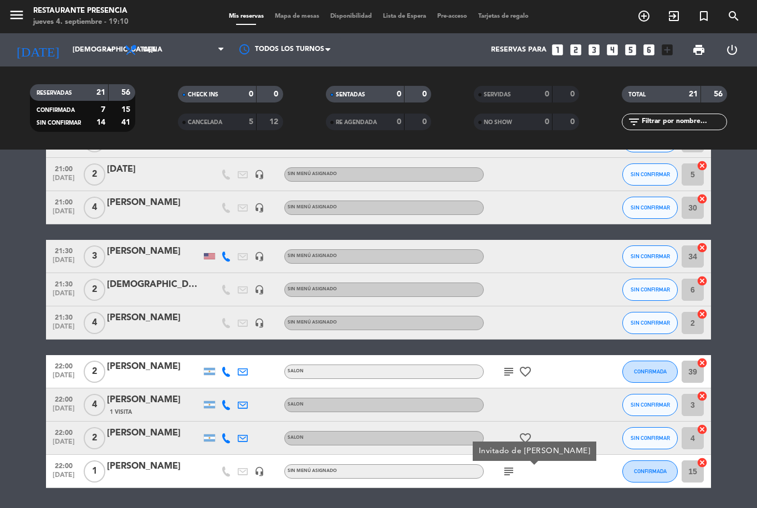
click at [562, 469] on div "subject Invitado de [PERSON_NAME]" at bounding box center [534, 471] width 100 height 33
click at [531, 433] on icon "favorite_border" at bounding box center [525, 438] width 13 height 13
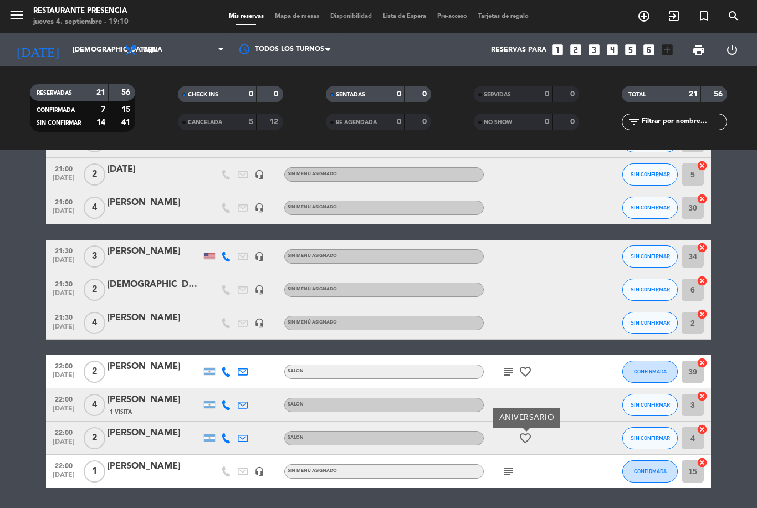
click at [550, 467] on div "subject" at bounding box center [534, 471] width 100 height 33
click at [527, 442] on icon "favorite_border" at bounding box center [525, 438] width 13 height 13
click at [526, 378] on icon "favorite_border" at bounding box center [525, 371] width 13 height 13
click at [531, 453] on div "favorite_border" at bounding box center [534, 438] width 100 height 33
click at [534, 434] on div "favorite_border" at bounding box center [534, 438] width 100 height 33
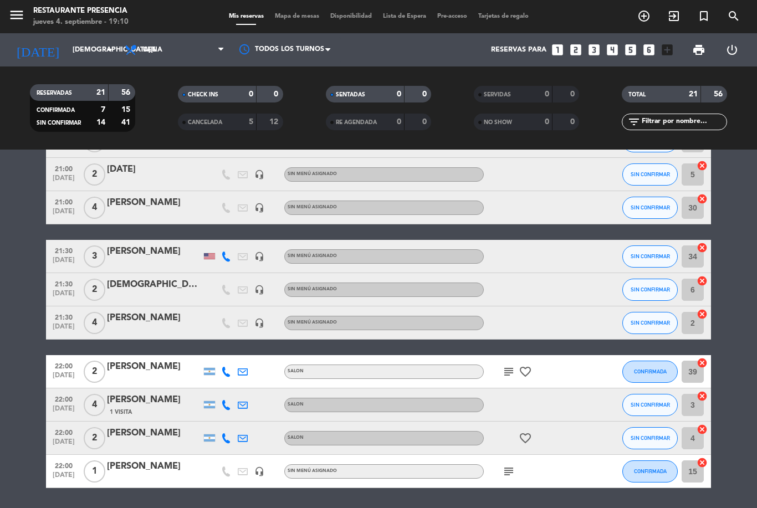
click at [524, 356] on div "subject favorite_border" at bounding box center [534, 371] width 100 height 33
click at [529, 373] on icon "favorite_border" at bounding box center [525, 371] width 13 height 13
click at [529, 442] on icon "favorite_border" at bounding box center [525, 438] width 13 height 13
click at [522, 380] on div "subject favorite_border" at bounding box center [534, 371] width 100 height 33
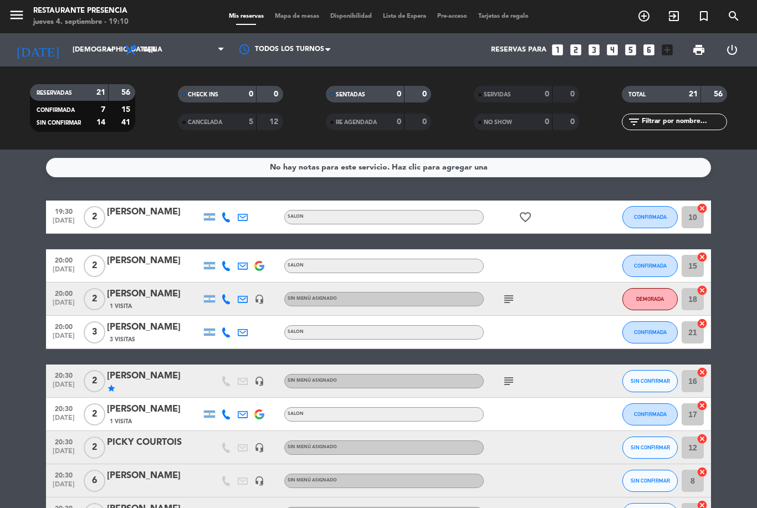
scroll to position [0, 0]
click at [529, 213] on icon "favorite_border" at bounding box center [525, 217] width 13 height 13
click at [556, 276] on div at bounding box center [534, 265] width 100 height 33
click at [571, 53] on icon "looks_two" at bounding box center [575, 50] width 14 height 14
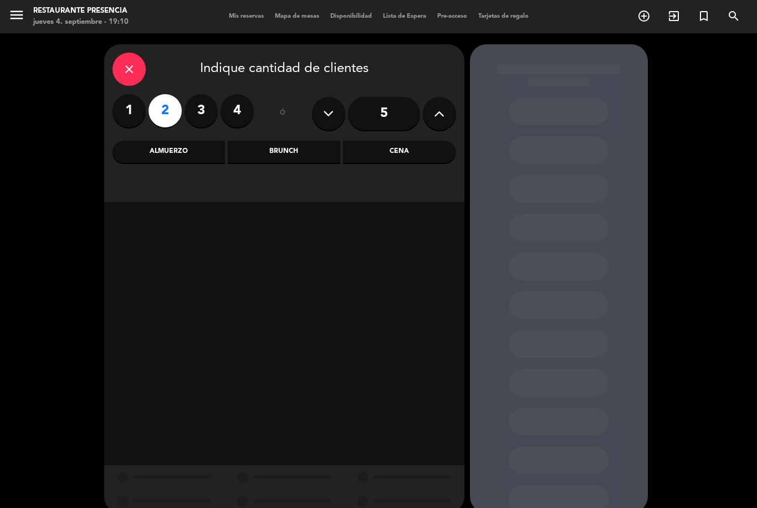
click at [412, 161] on div "Cena" at bounding box center [399, 152] width 112 height 22
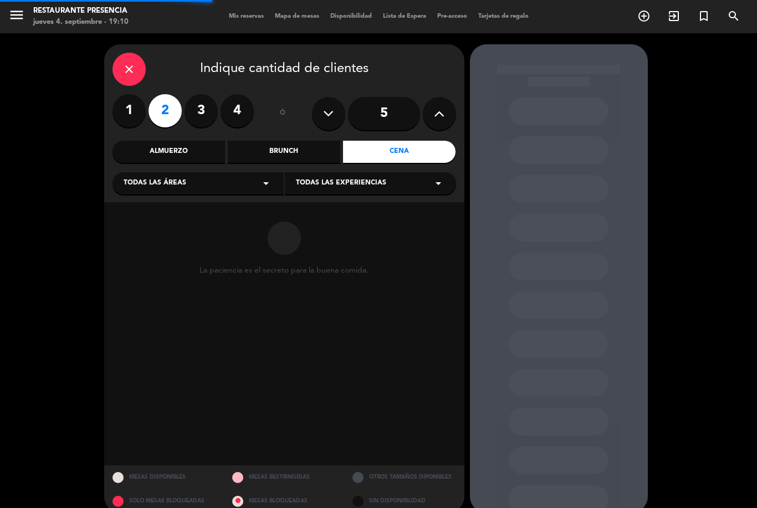
click at [204, 183] on div "Todas las áreas arrow_drop_down" at bounding box center [197, 183] width 171 height 22
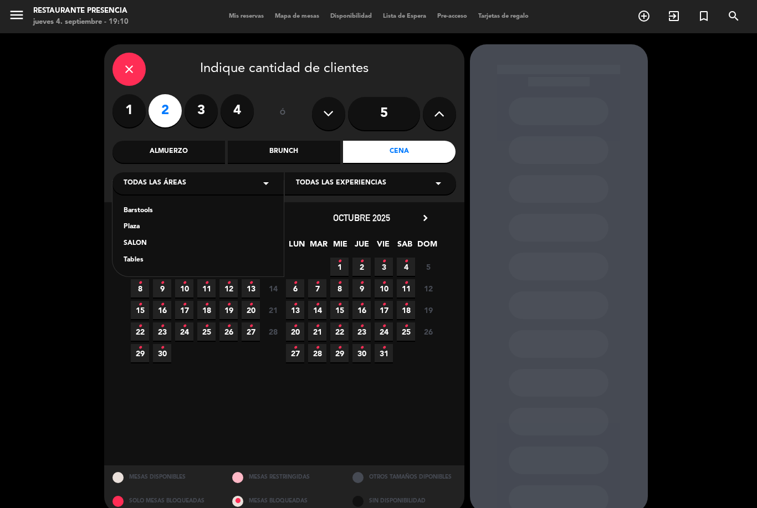
click at [151, 240] on div "SALON" at bounding box center [198, 243] width 149 height 11
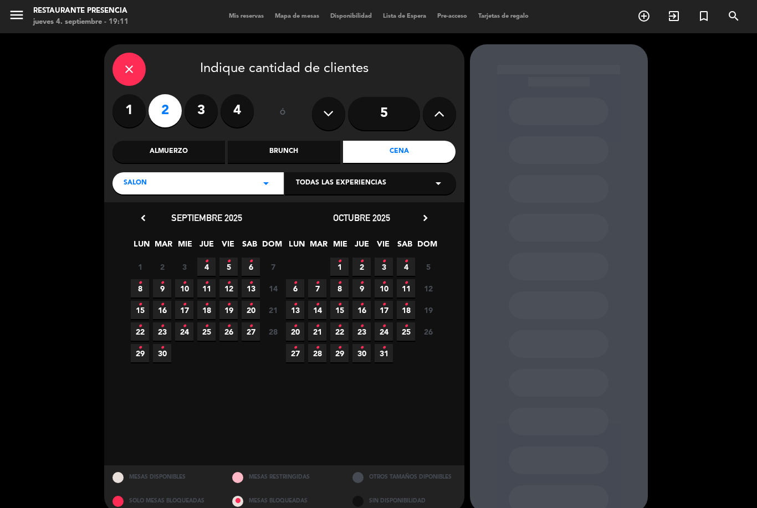
click at [213, 263] on span "4 •" at bounding box center [206, 267] width 18 height 18
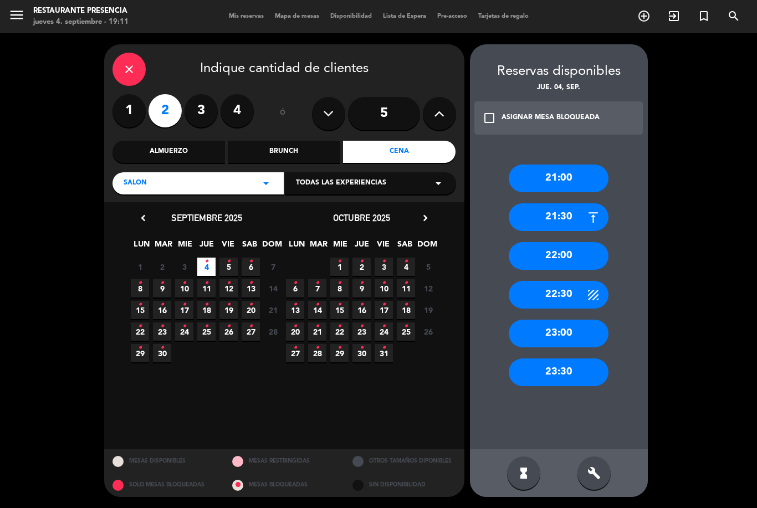
click at [583, 242] on div "22:00" at bounding box center [559, 256] width 100 height 28
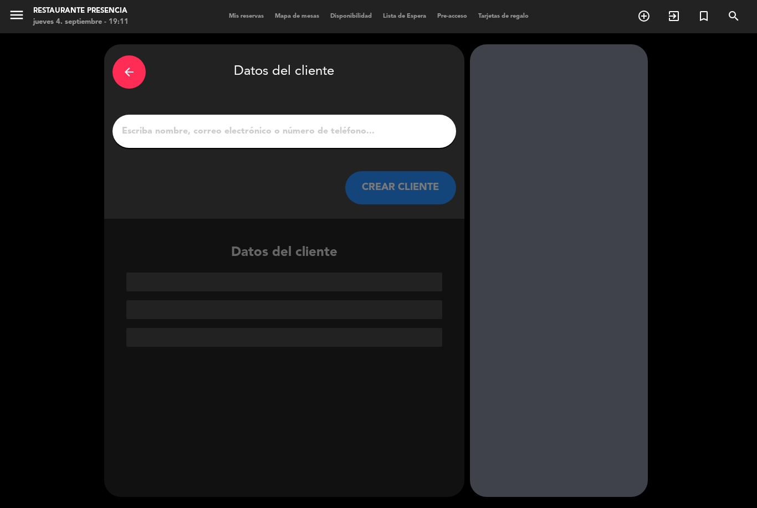
click at [351, 124] on input "1" at bounding box center [284, 132] width 327 height 16
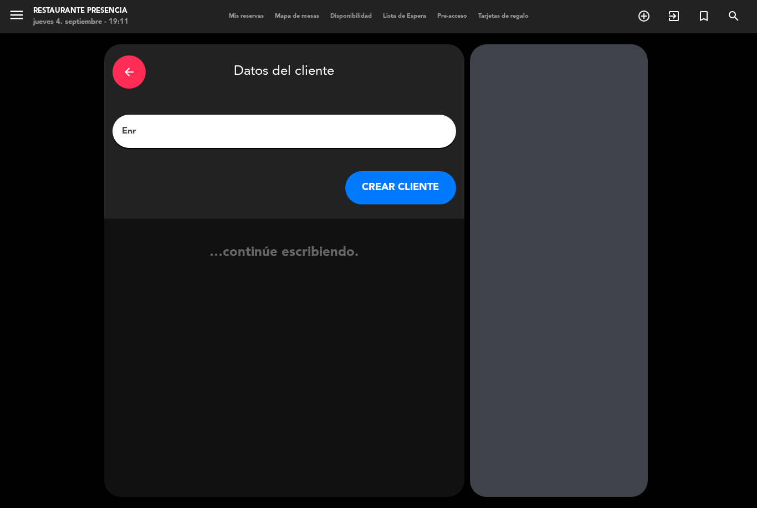
type input "Enri"
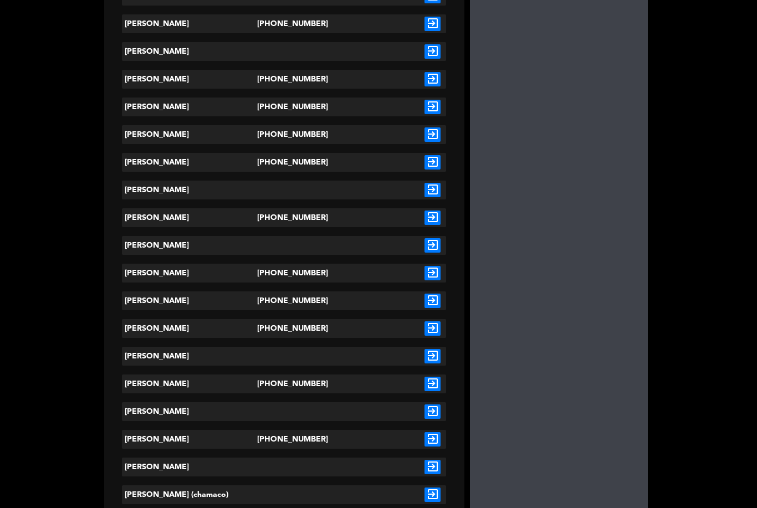
scroll to position [402, 0]
click at [434, 211] on icon "exit_to_app" at bounding box center [432, 218] width 16 height 14
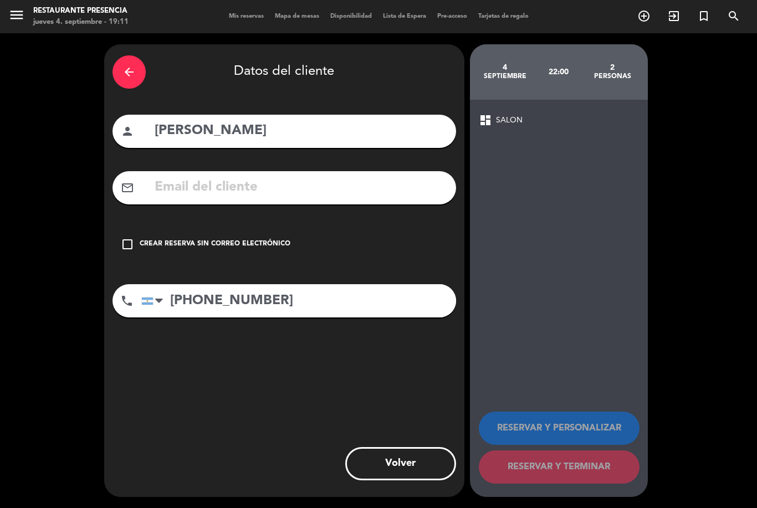
click at [131, 238] on icon "check_box_outline_blank" at bounding box center [127, 244] width 13 height 13
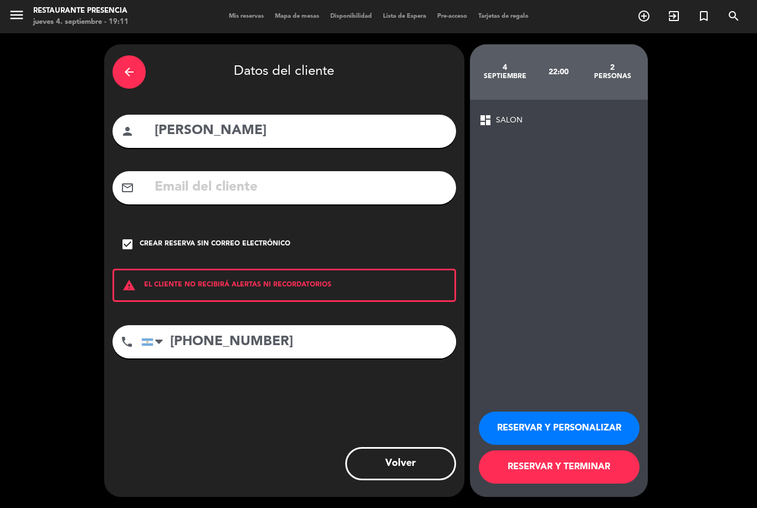
click at [598, 465] on button "RESERVAR Y TERMINAR" at bounding box center [559, 466] width 161 height 33
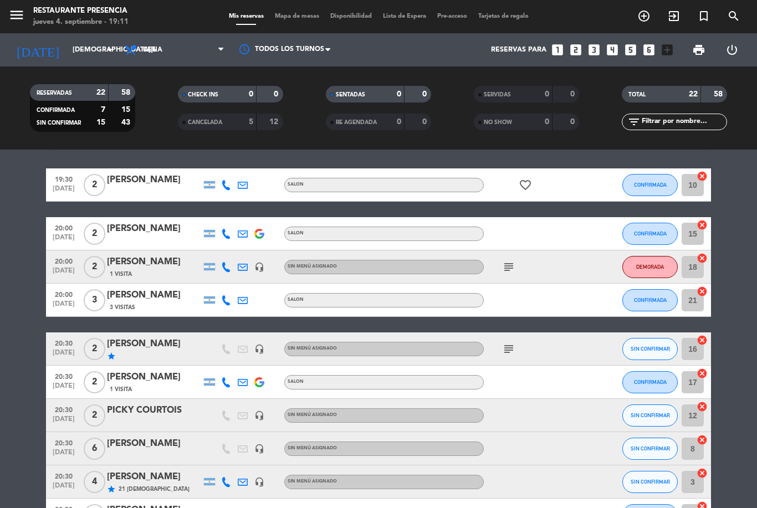
scroll to position [40, 0]
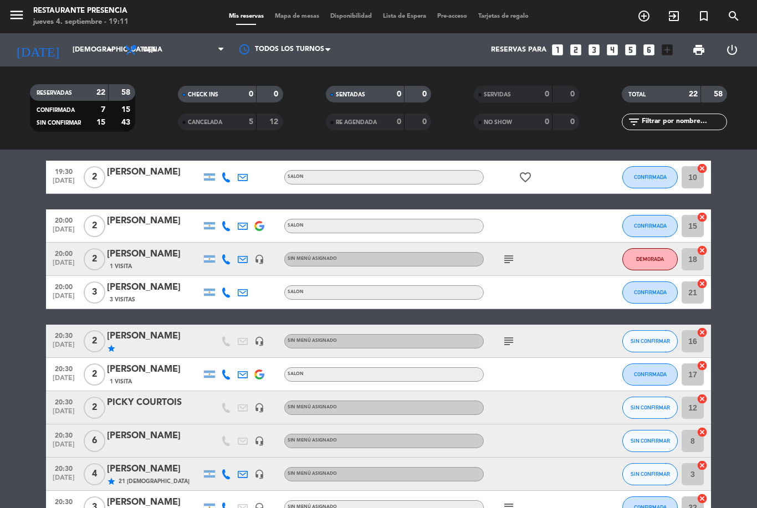
click at [506, 253] on icon "subject" at bounding box center [508, 259] width 13 height 13
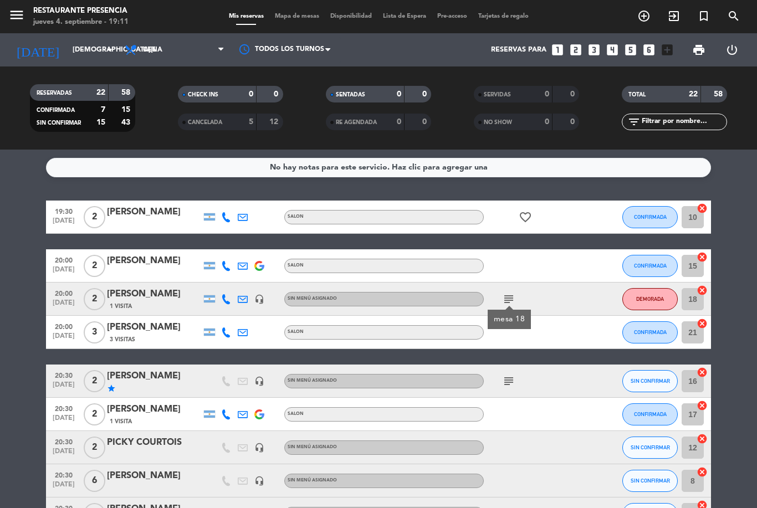
scroll to position [0, 0]
click at [537, 201] on div "favorite_border" at bounding box center [534, 217] width 100 height 33
click at [538, 201] on div "favorite_border" at bounding box center [534, 217] width 100 height 33
click at [520, 211] on icon "favorite_border" at bounding box center [525, 217] width 13 height 13
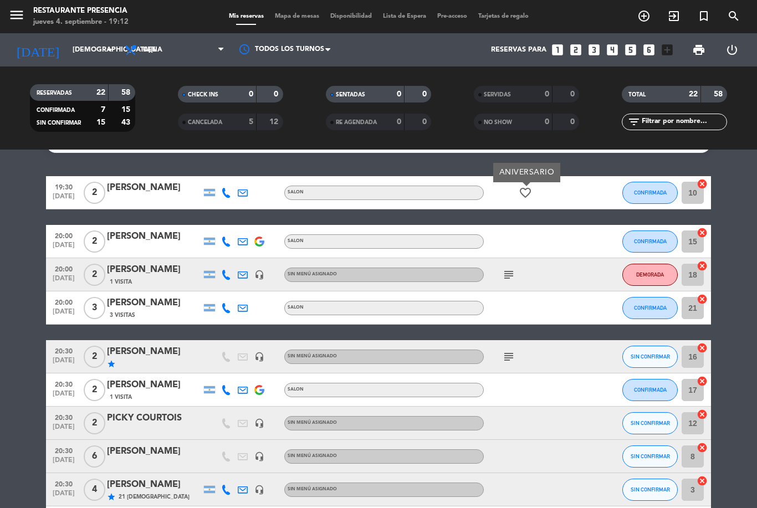
scroll to position [33, 0]
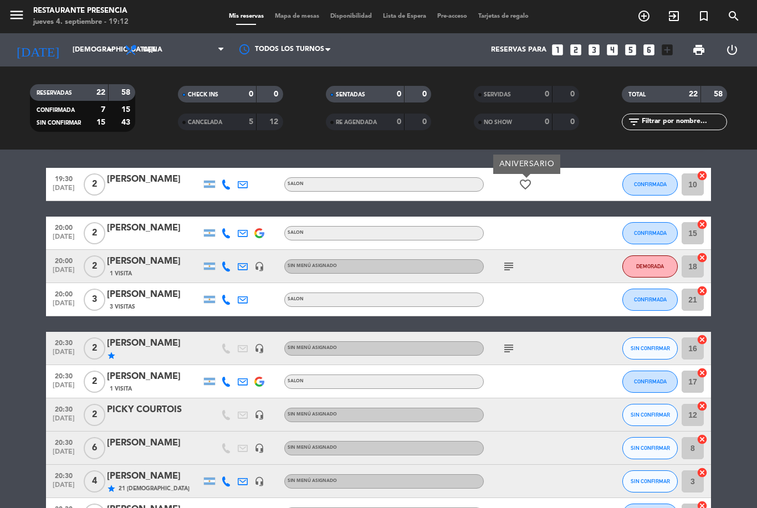
click at [509, 260] on icon "subject" at bounding box center [508, 266] width 13 height 13
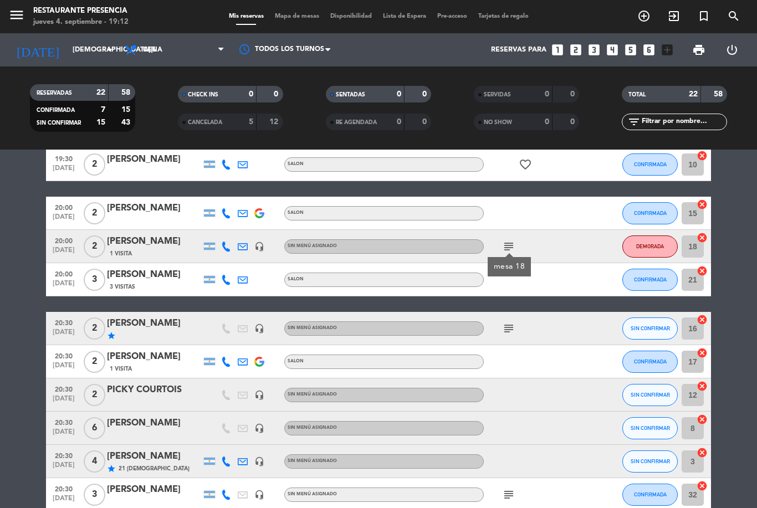
scroll to position [57, 0]
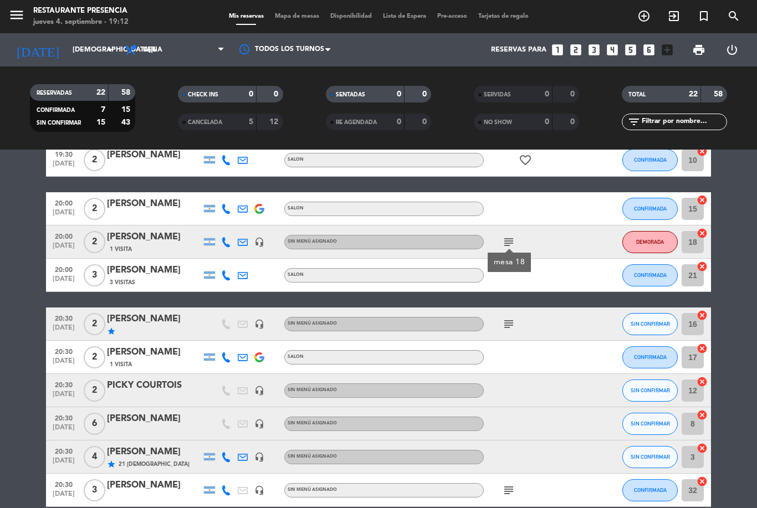
click at [513, 317] on icon "subject" at bounding box center [508, 323] width 13 height 13
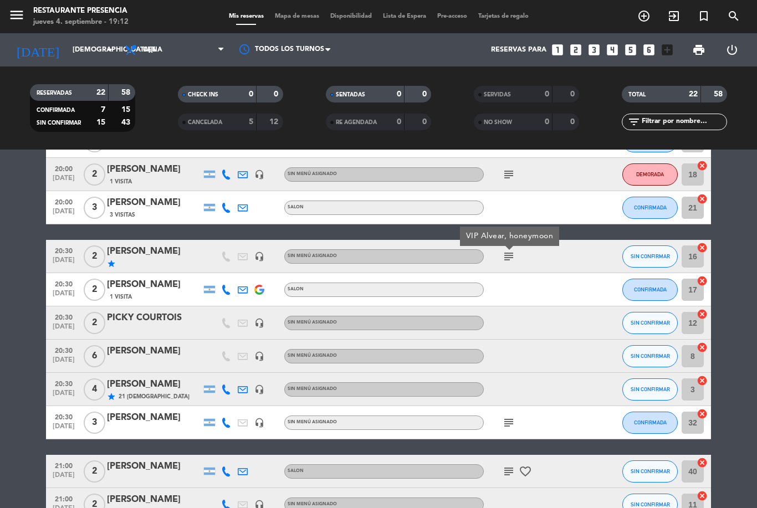
scroll to position [144, 0]
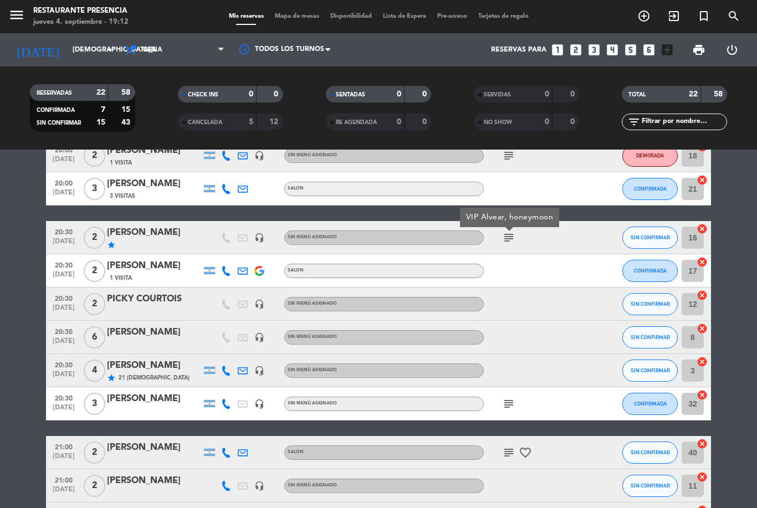
click at [509, 397] on icon "subject" at bounding box center [508, 403] width 13 height 13
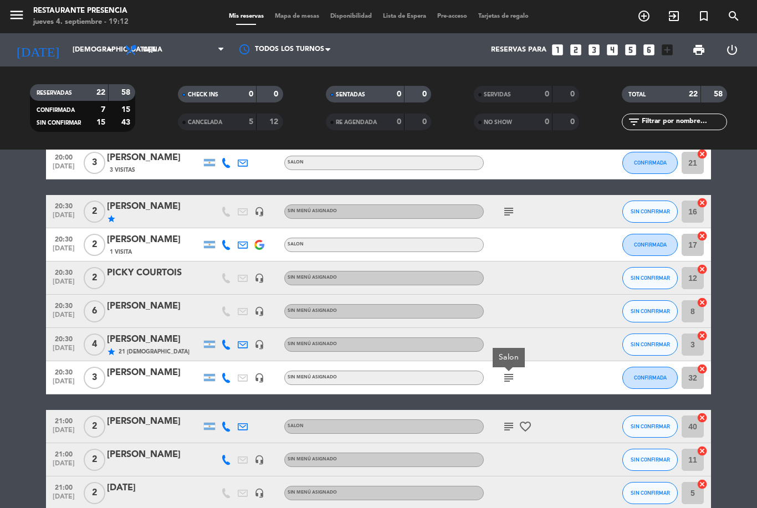
click at [509, 420] on icon "subject" at bounding box center [508, 426] width 13 height 13
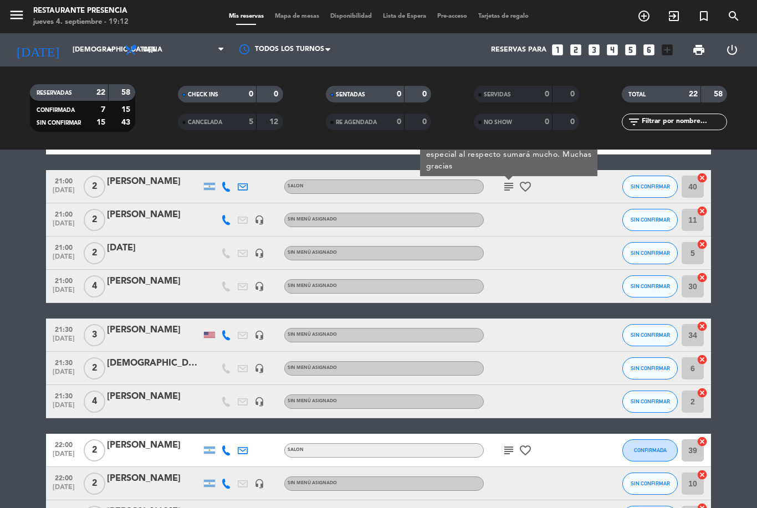
scroll to position [420, 0]
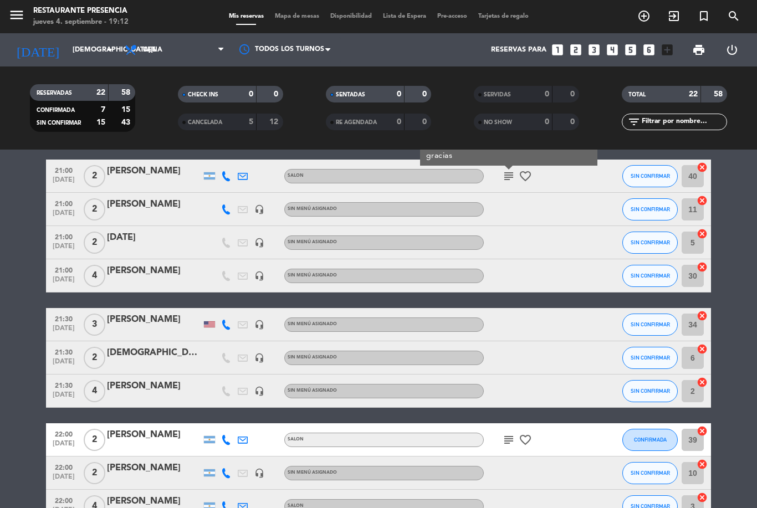
click at [509, 433] on icon "subject" at bounding box center [508, 439] width 13 height 13
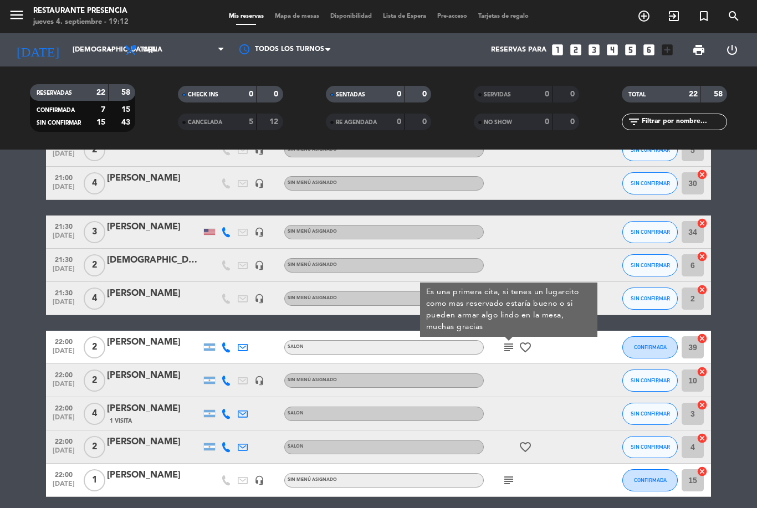
scroll to position [515, 0]
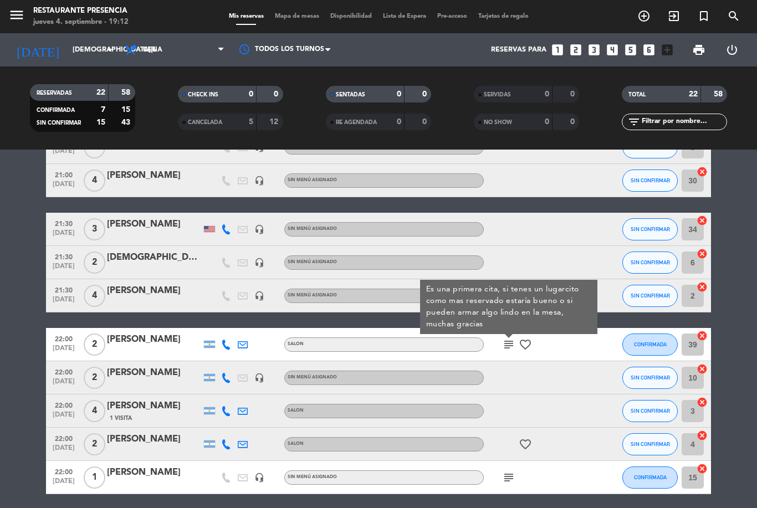
click at [529, 438] on icon "favorite_border" at bounding box center [525, 444] width 13 height 13
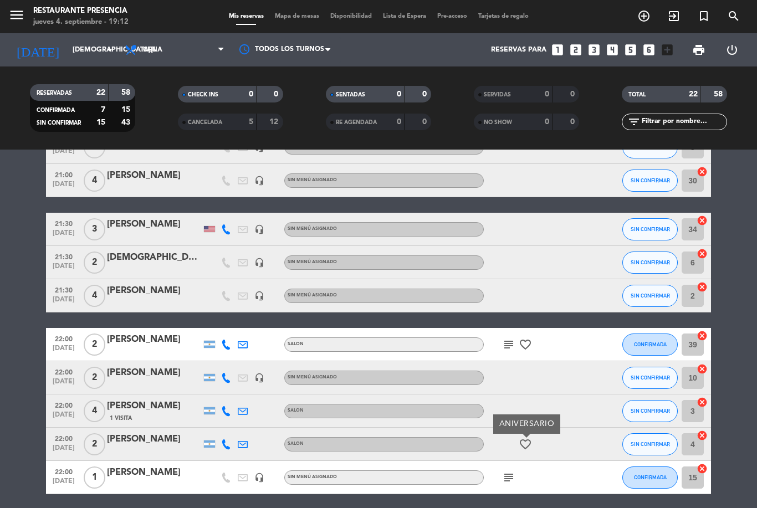
click at [502, 338] on icon "subject" at bounding box center [508, 344] width 13 height 13
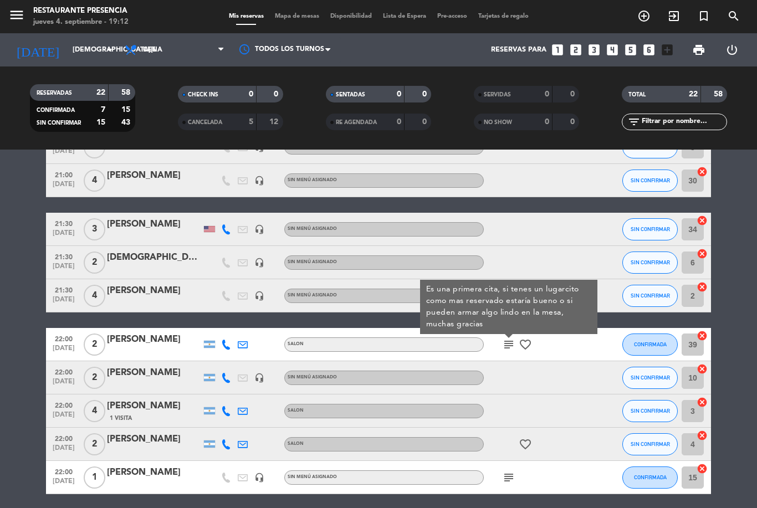
click at [506, 471] on icon "subject" at bounding box center [508, 477] width 13 height 13
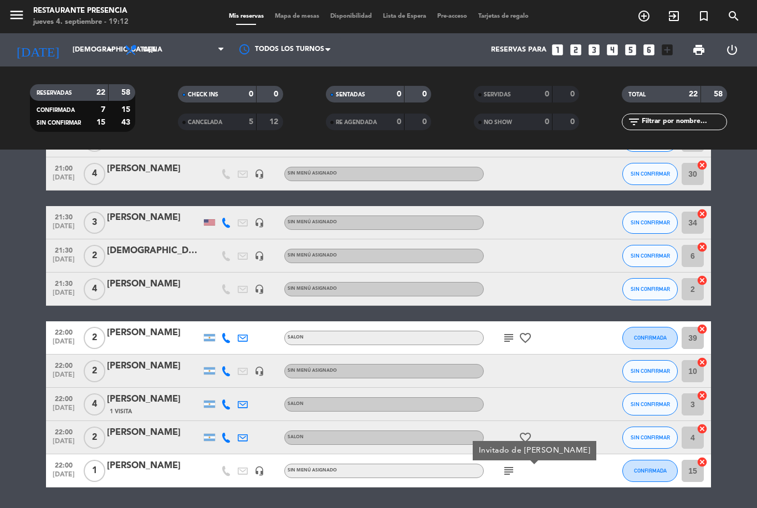
scroll to position [521, 0]
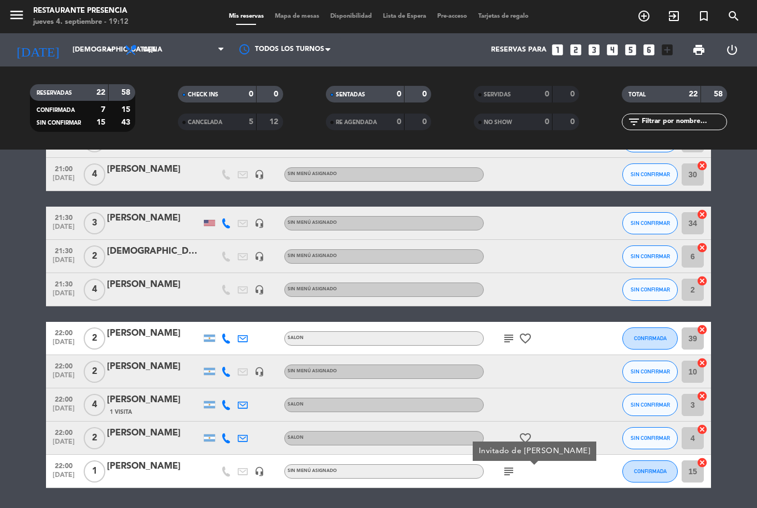
click at [570, 355] on div at bounding box center [534, 371] width 100 height 33
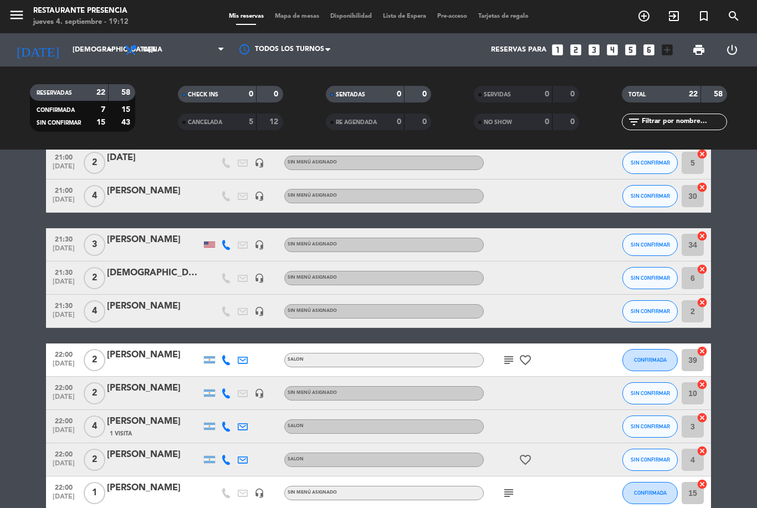
scroll to position [499, 0]
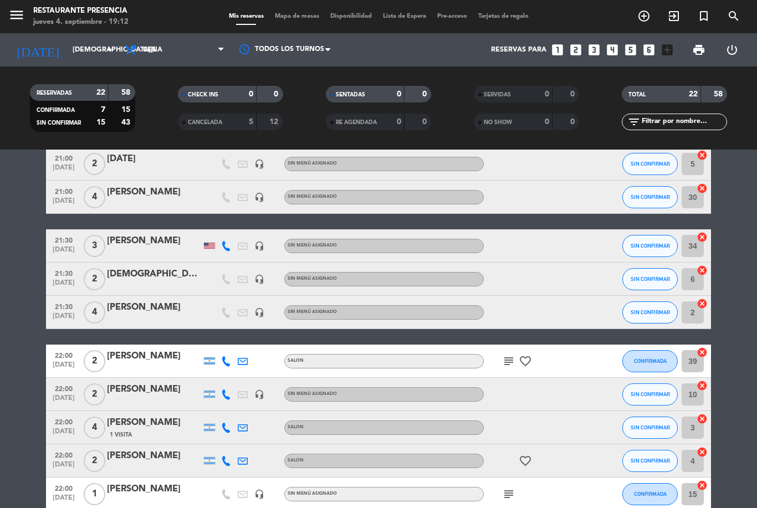
click at [522, 478] on div "subject" at bounding box center [534, 494] width 100 height 33
click at [508, 488] on icon "subject" at bounding box center [508, 494] width 13 height 13
click at [560, 411] on div at bounding box center [534, 427] width 100 height 33
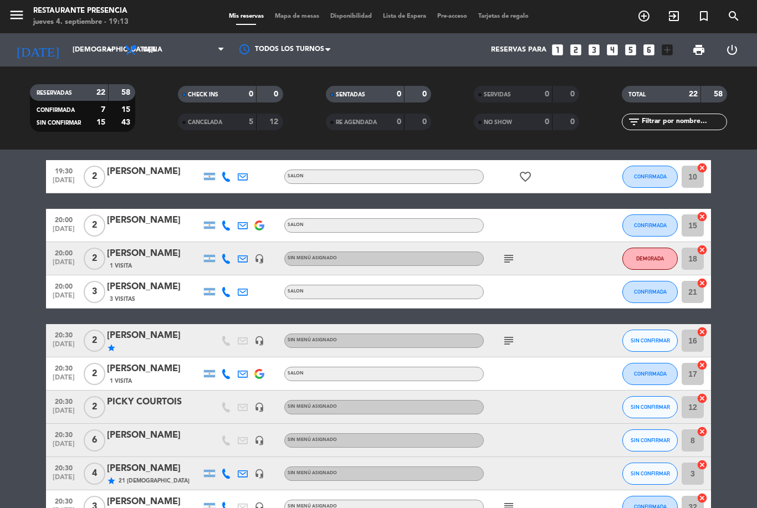
scroll to position [40, 0]
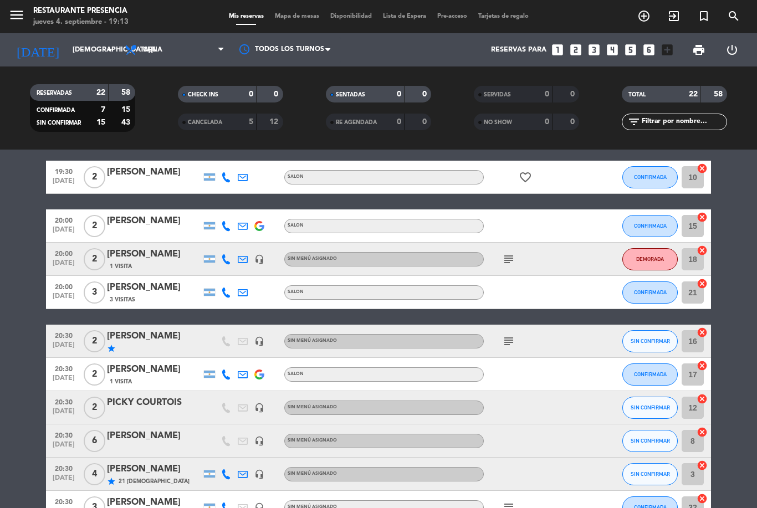
click at [131, 280] on div "[PERSON_NAME]" at bounding box center [154, 287] width 94 height 14
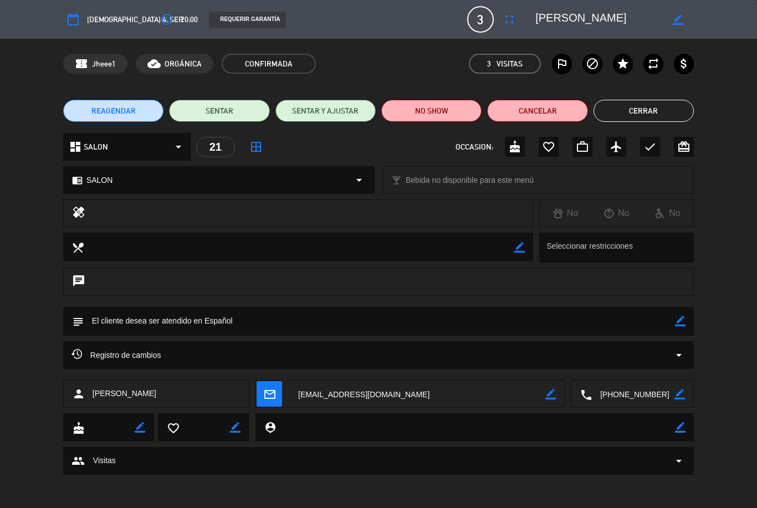
click at [677, 457] on span "arrow_drop_down" at bounding box center [678, 460] width 13 height 13
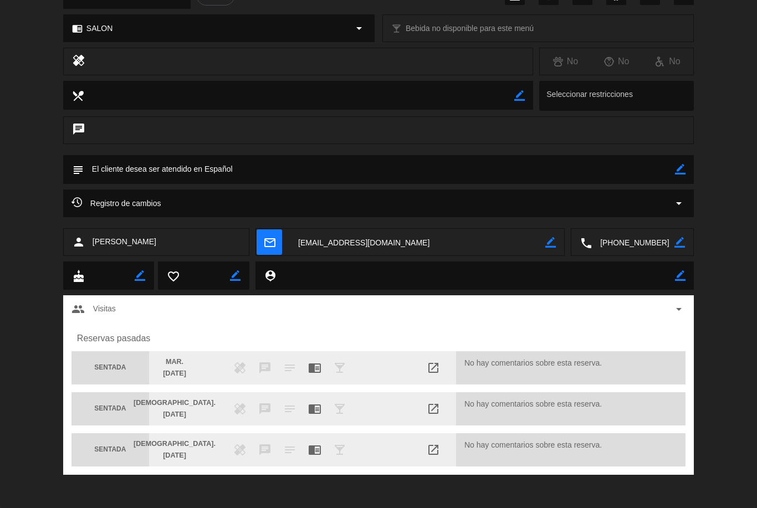
scroll to position [151, 0]
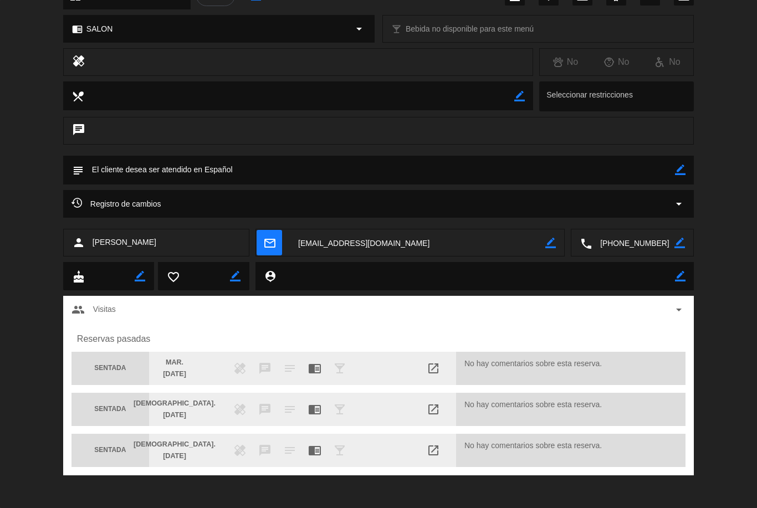
click at [675, 304] on span "arrow_drop_down" at bounding box center [678, 309] width 13 height 13
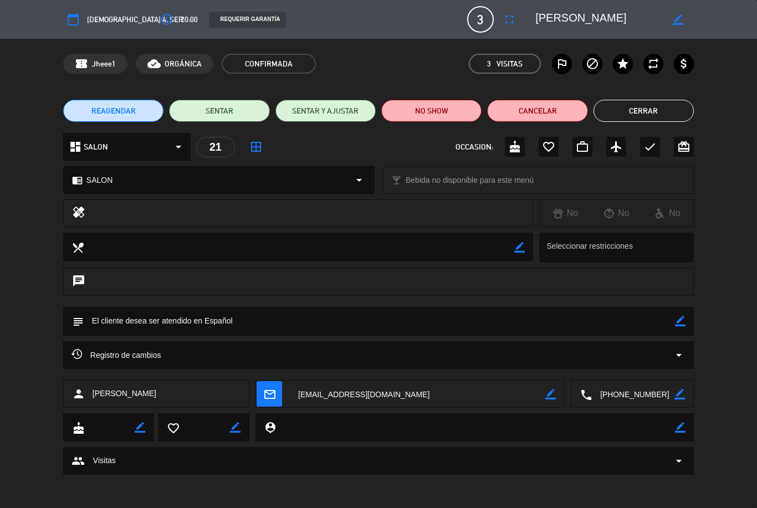
click at [663, 117] on button "Cerrar" at bounding box center [643, 111] width 100 height 22
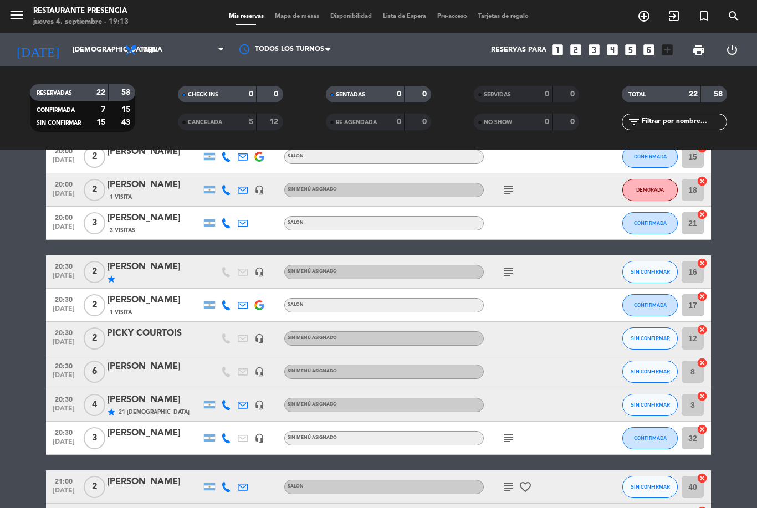
scroll to position [110, 0]
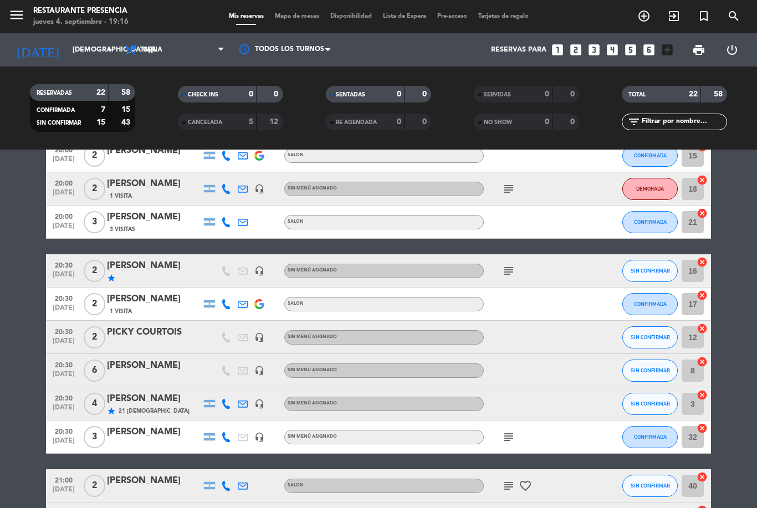
click at [577, 43] on icon "looks_two" at bounding box center [575, 50] width 14 height 14
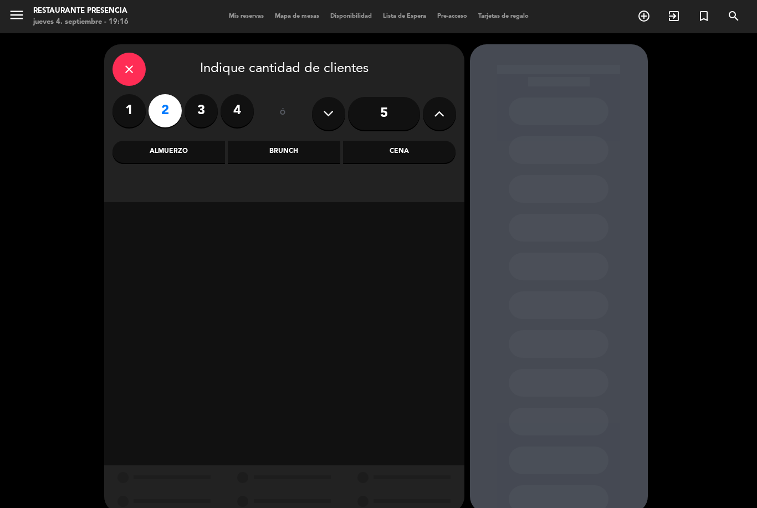
click at [404, 141] on div "Cena" at bounding box center [399, 152] width 112 height 22
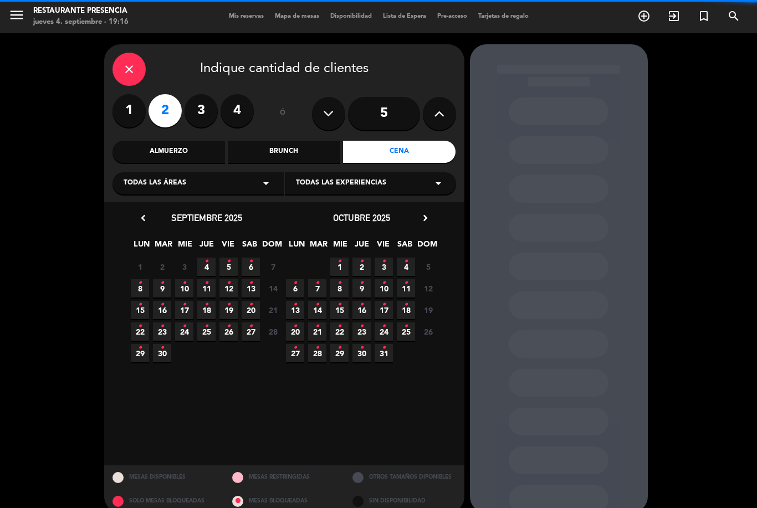
click at [225, 172] on div "Todas las áreas arrow_drop_down" at bounding box center [197, 183] width 171 height 22
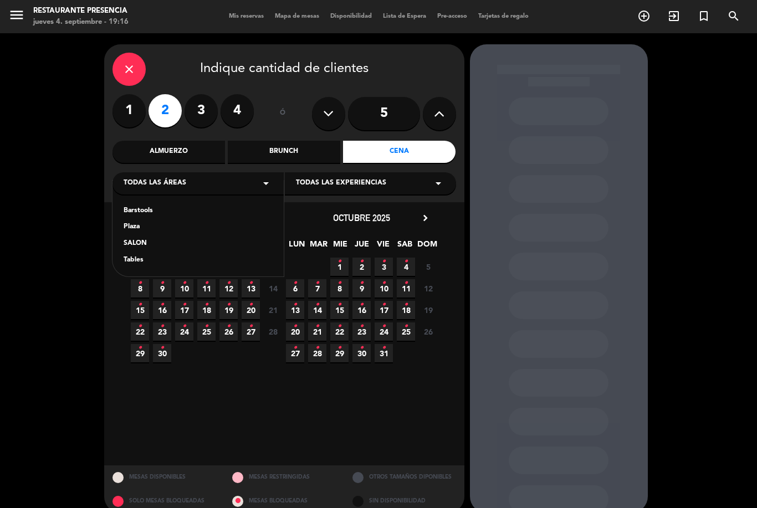
click at [91, 303] on div "close Indique cantidad de clientes 1 2 3 4 ó 5 Almuerzo Brunch Cena Todas las á…" at bounding box center [378, 278] width 757 height 491
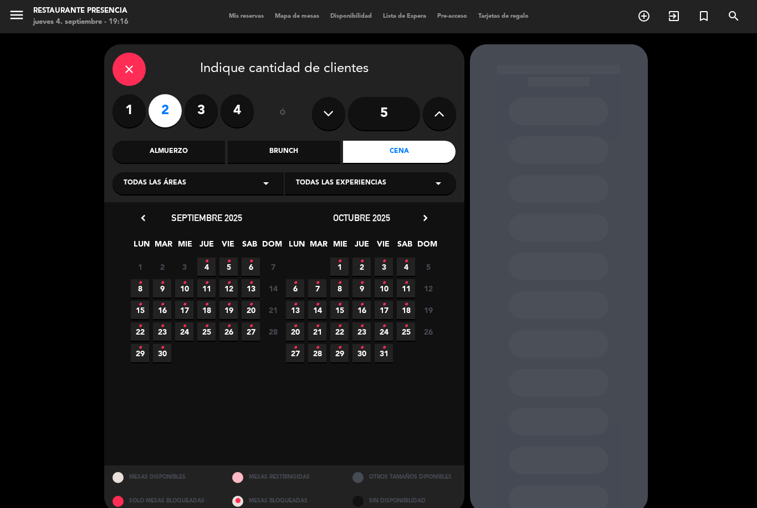
click at [213, 258] on span "4 •" at bounding box center [206, 267] width 18 height 18
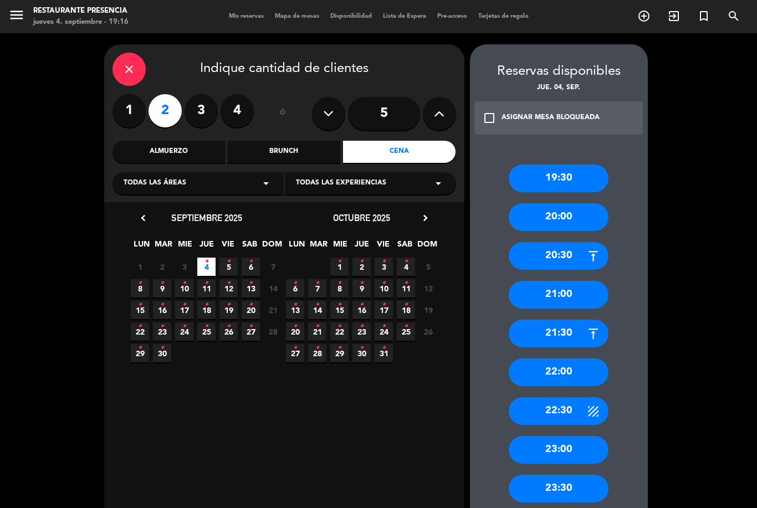
click at [587, 358] on div "22:00" at bounding box center [559, 372] width 100 height 28
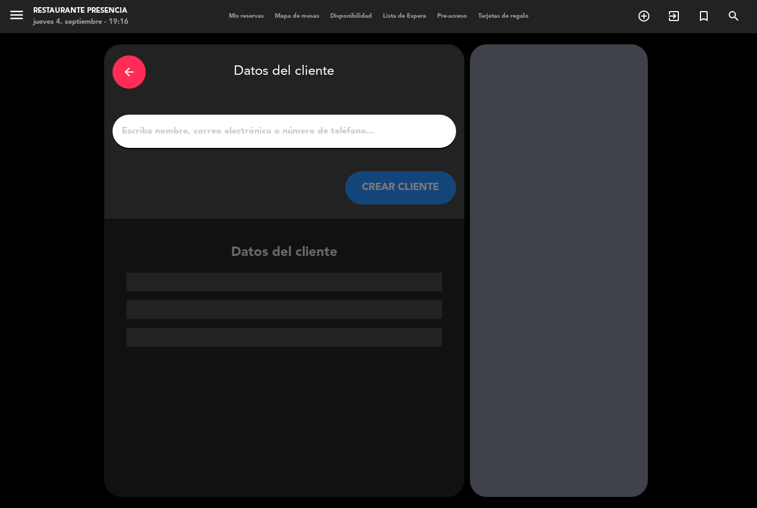
click at [372, 124] on input "1" at bounding box center [284, 132] width 327 height 16
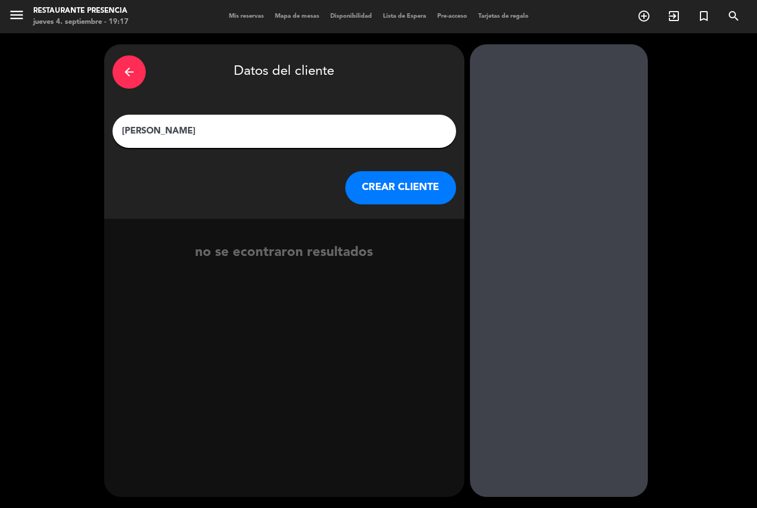
type input "[PERSON_NAME]"
click at [392, 171] on button "CREAR CLIENTE" at bounding box center [400, 187] width 111 height 33
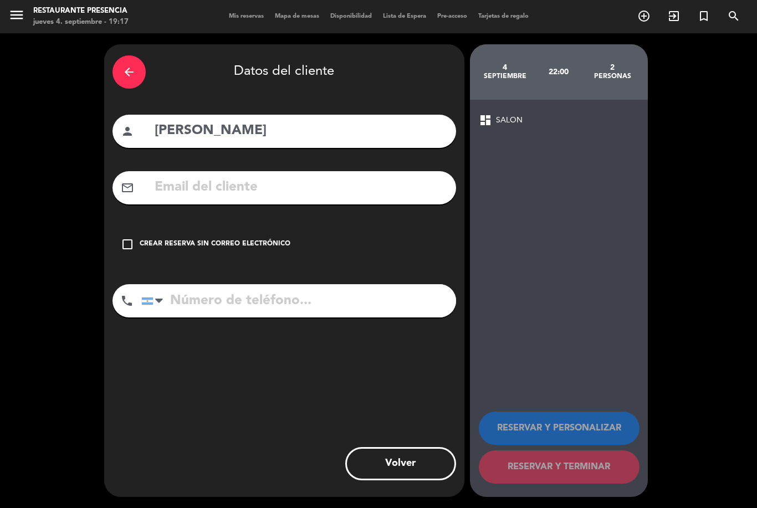
click at [125, 238] on icon "check_box_outline_blank" at bounding box center [127, 244] width 13 height 13
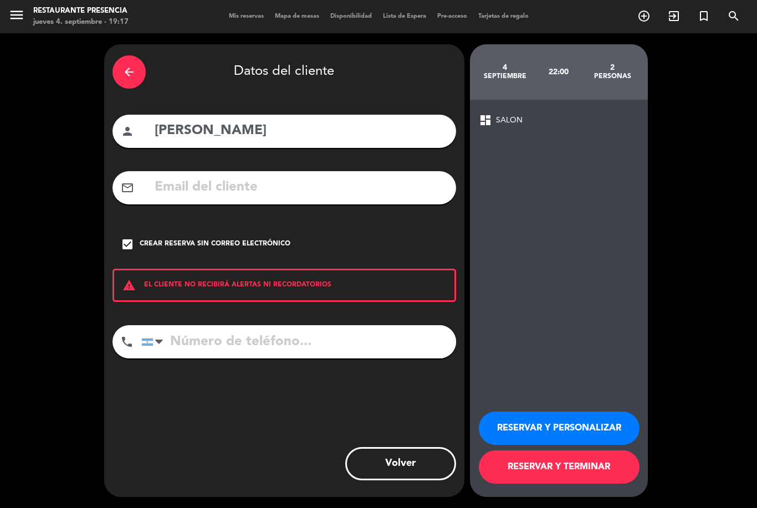
click at [298, 286] on div "arrow_back Datos del cliente person [PERSON_NAME] mail_outline check_box Crear …" at bounding box center [284, 270] width 360 height 453
click at [283, 325] on input "tel" at bounding box center [298, 341] width 315 height 33
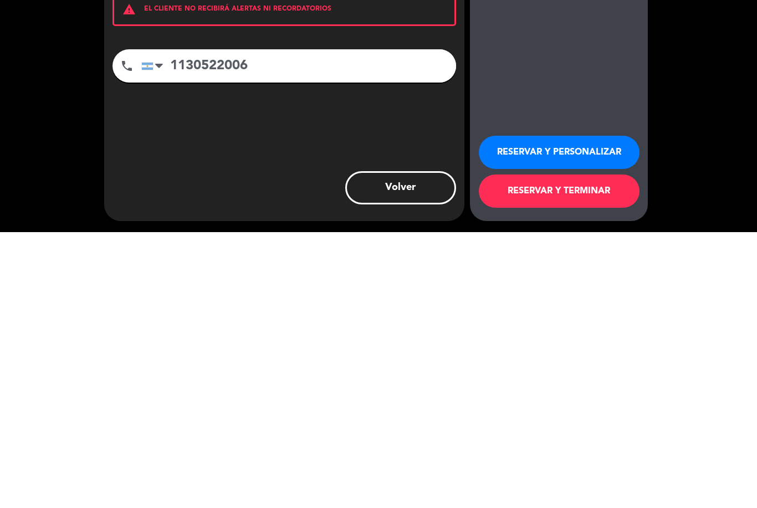
type input "1130522006"
click at [595, 450] on button "RESERVAR Y TERMINAR" at bounding box center [559, 466] width 161 height 33
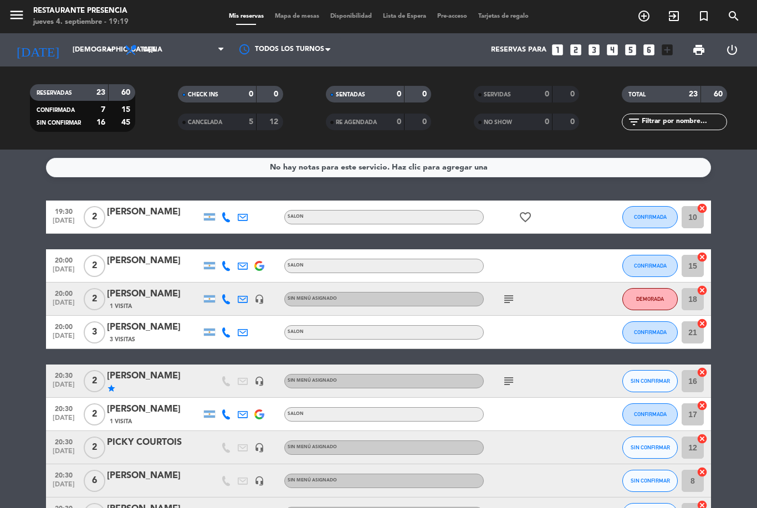
click at [8, 78] on div "RESERVADAS 23 60 CONFIRMADA 7 15 SIN CONFIRMAR 16 45 CHECK INS 0 0 CANCELADA 5 …" at bounding box center [378, 108] width 757 height 61
click at [20, 158] on service-notes "No hay notas para este servicio. Haz clic para agregar una" at bounding box center [378, 167] width 757 height 19
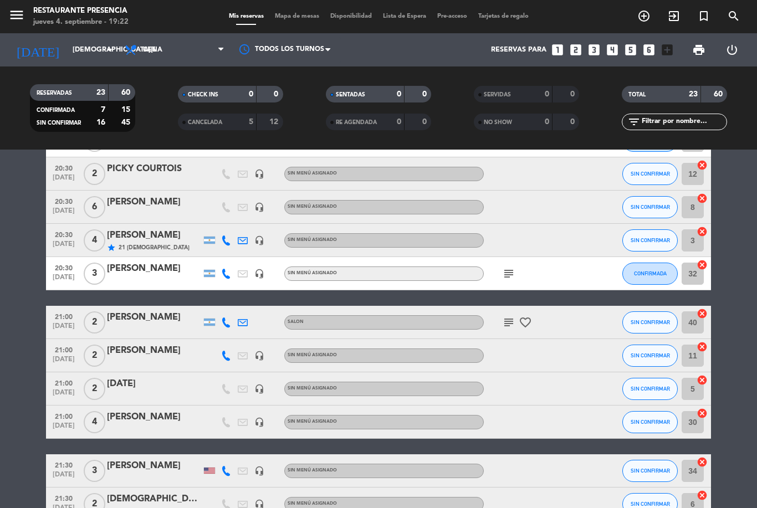
scroll to position [297, 0]
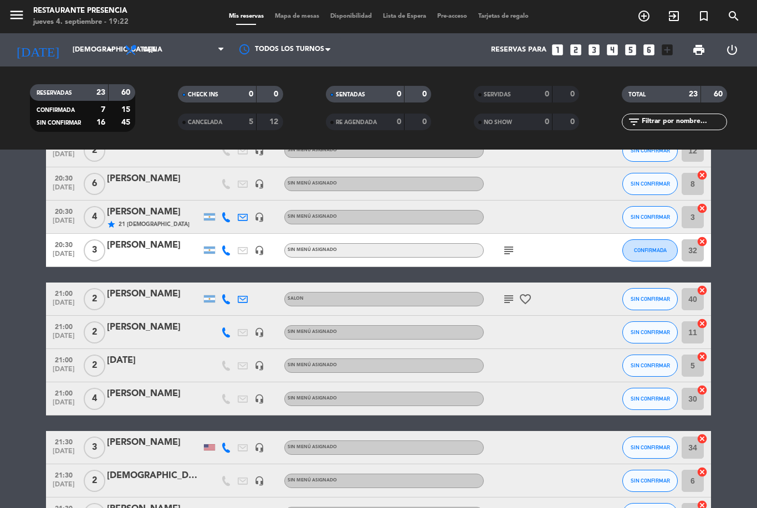
click at [655, 355] on button "SIN CONFIRMAR" at bounding box center [649, 366] width 55 height 22
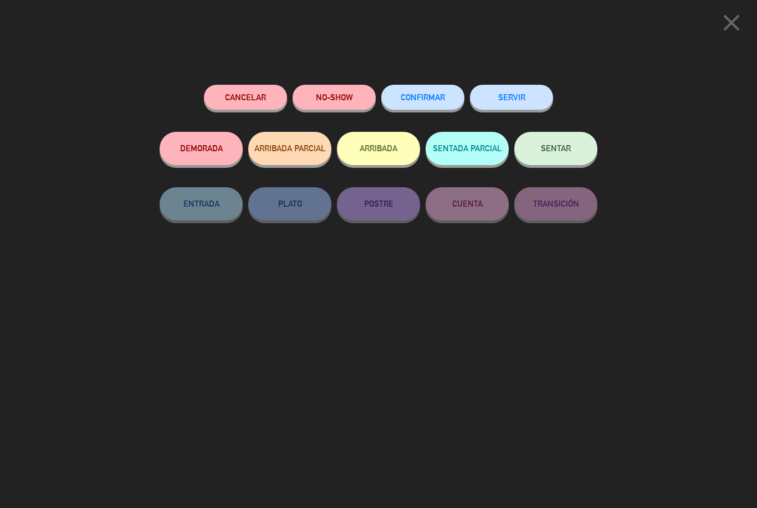
click at [259, 106] on button "Cancelar" at bounding box center [245, 97] width 83 height 25
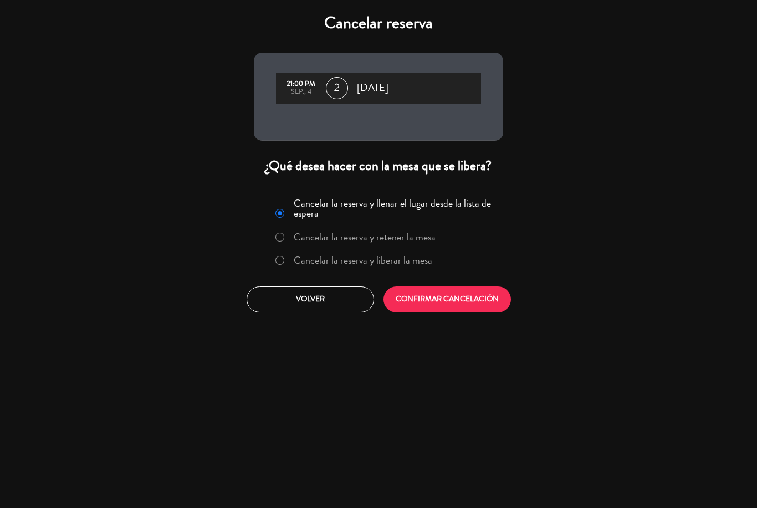
click at [468, 295] on button "CONFIRMAR CANCELACIÓN" at bounding box center [446, 299] width 127 height 26
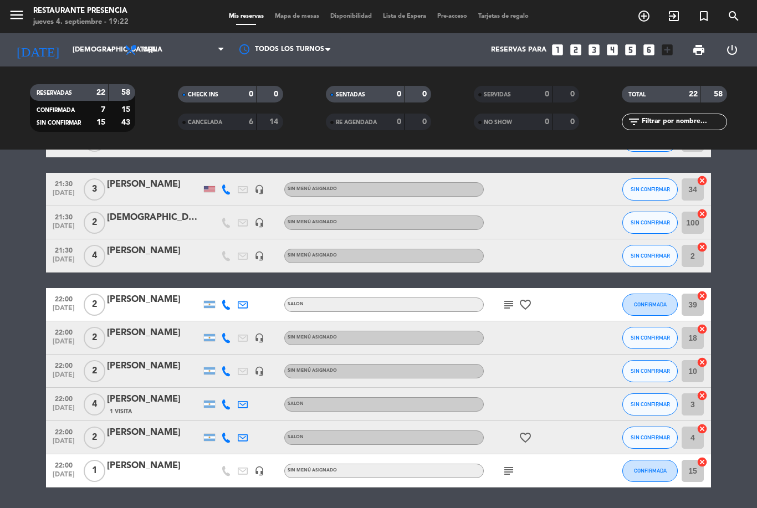
scroll to position [521, 0]
